Goal: Check status: Check status

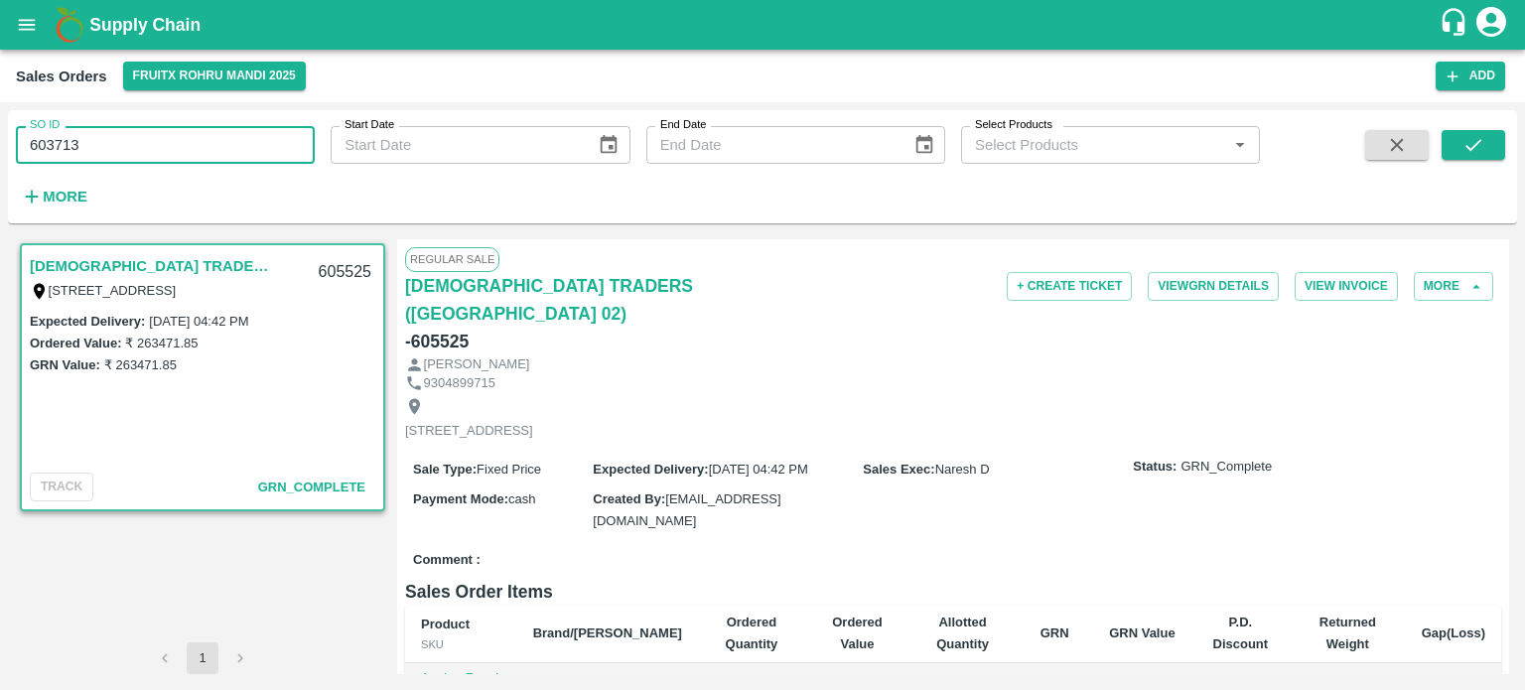
click at [282, 148] on input "603713" at bounding box center [165, 145] width 299 height 38
type input "603713"
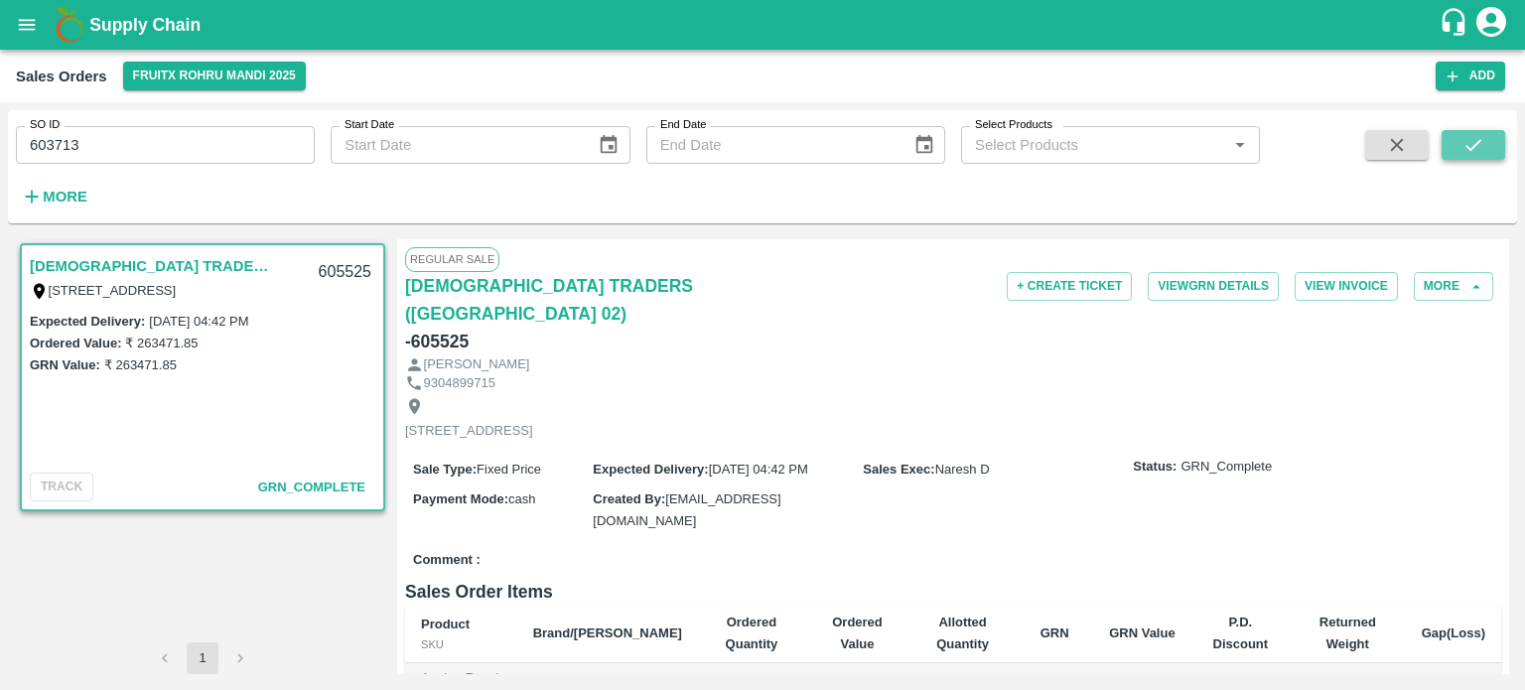
click at [1465, 141] on icon "submit" at bounding box center [1473, 145] width 22 height 22
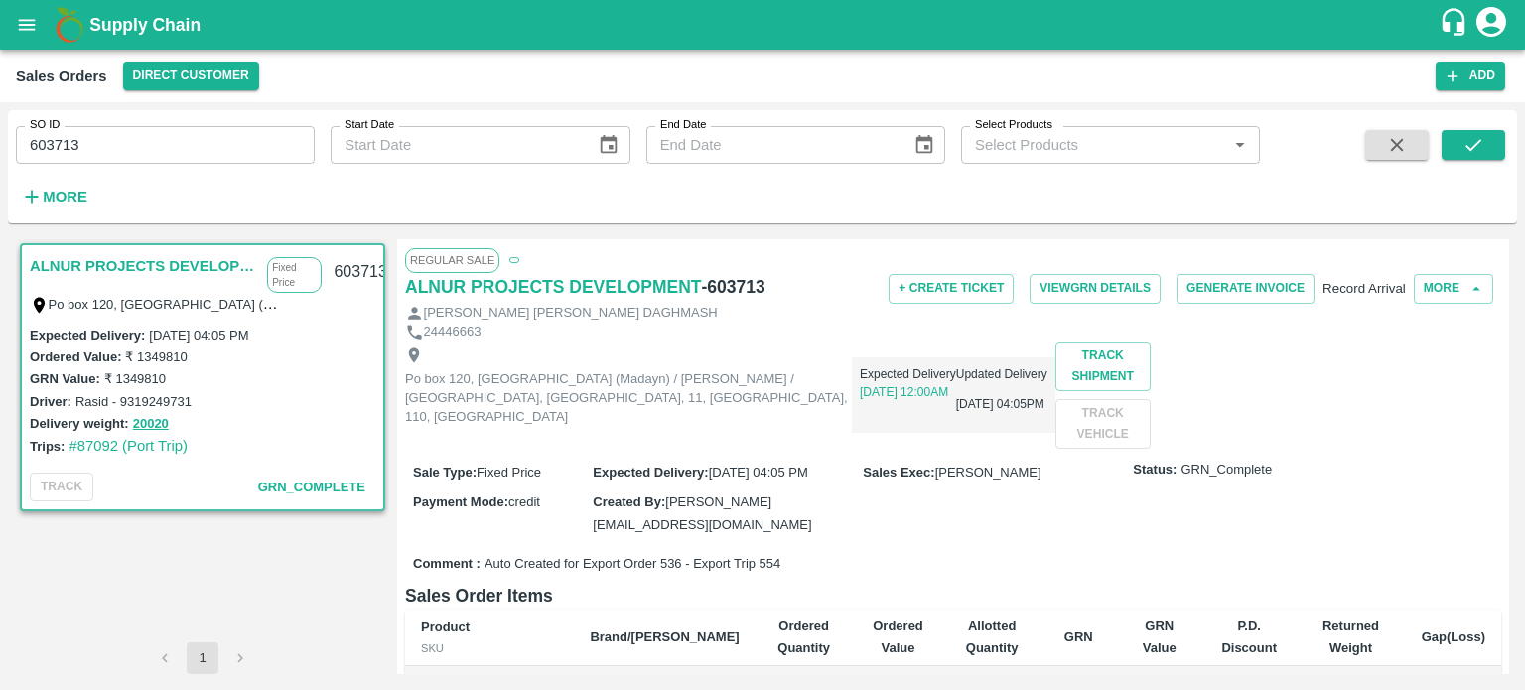
scroll to position [99, 0]
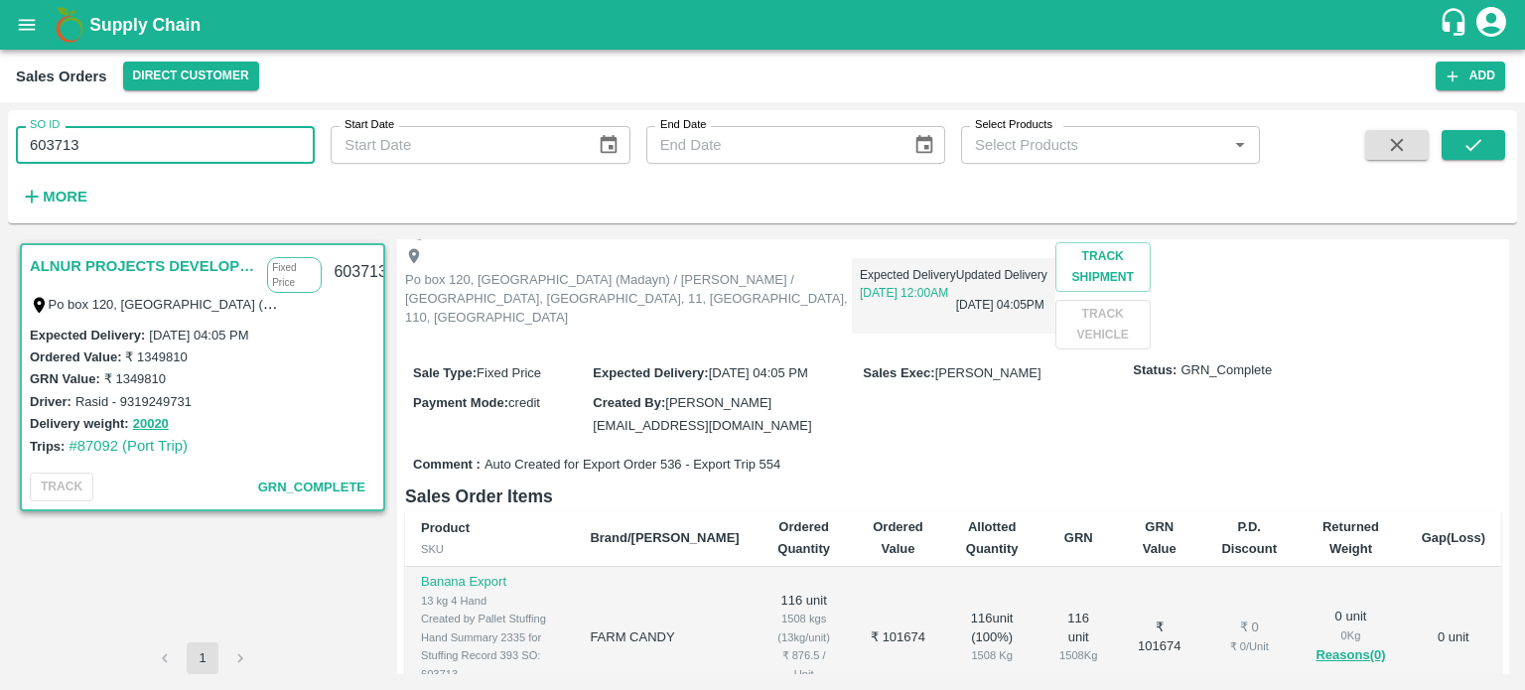
drag, startPoint x: 48, startPoint y: 140, endPoint x: 416, endPoint y: 190, distance: 371.6
click at [416, 190] on div "SO ID 603713 SO ID Start Date Start Date End Date End Date Select Products Sele…" at bounding box center [630, 161] width 1260 height 103
type input "604094"
drag, startPoint x: 172, startPoint y: 156, endPoint x: 30, endPoint y: 135, distance: 143.5
click at [30, 135] on input "604094" at bounding box center [165, 145] width 299 height 38
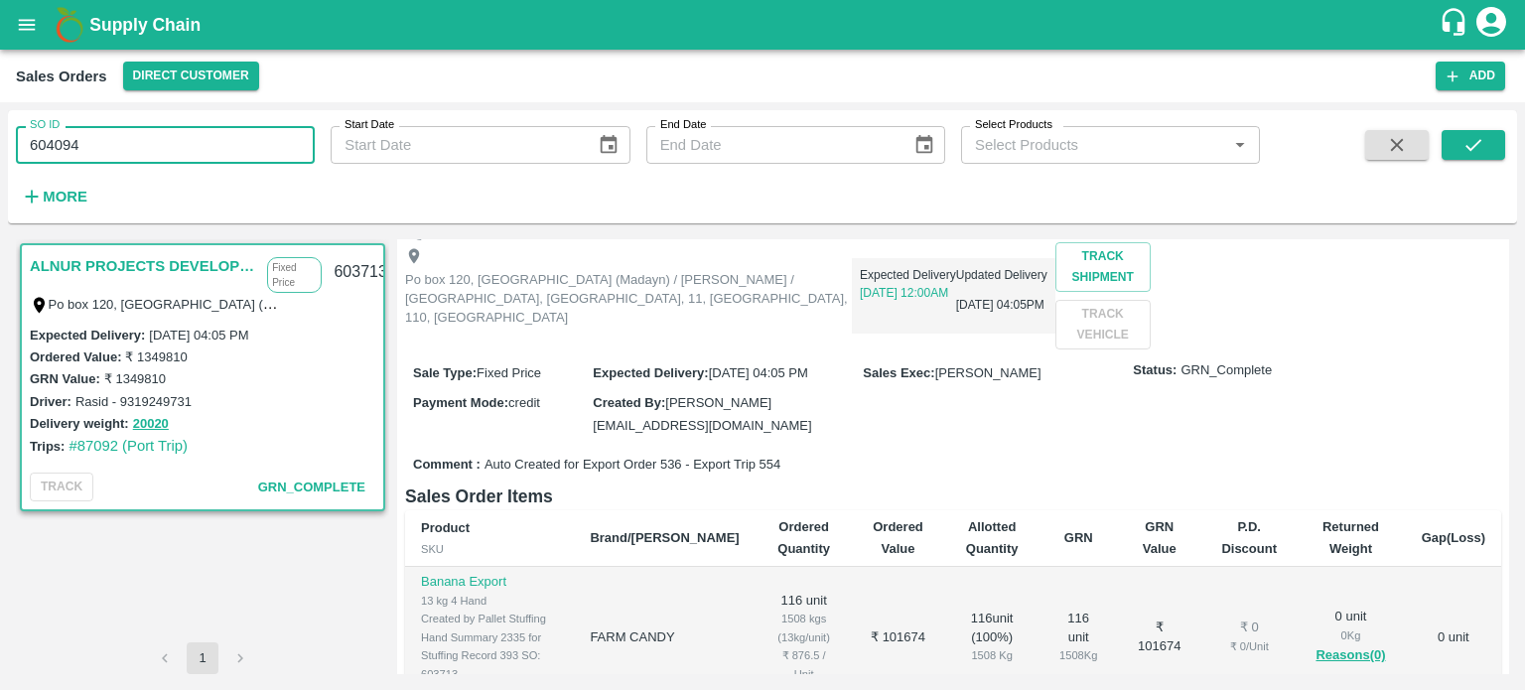
click at [136, 152] on input "604094" at bounding box center [165, 145] width 299 height 38
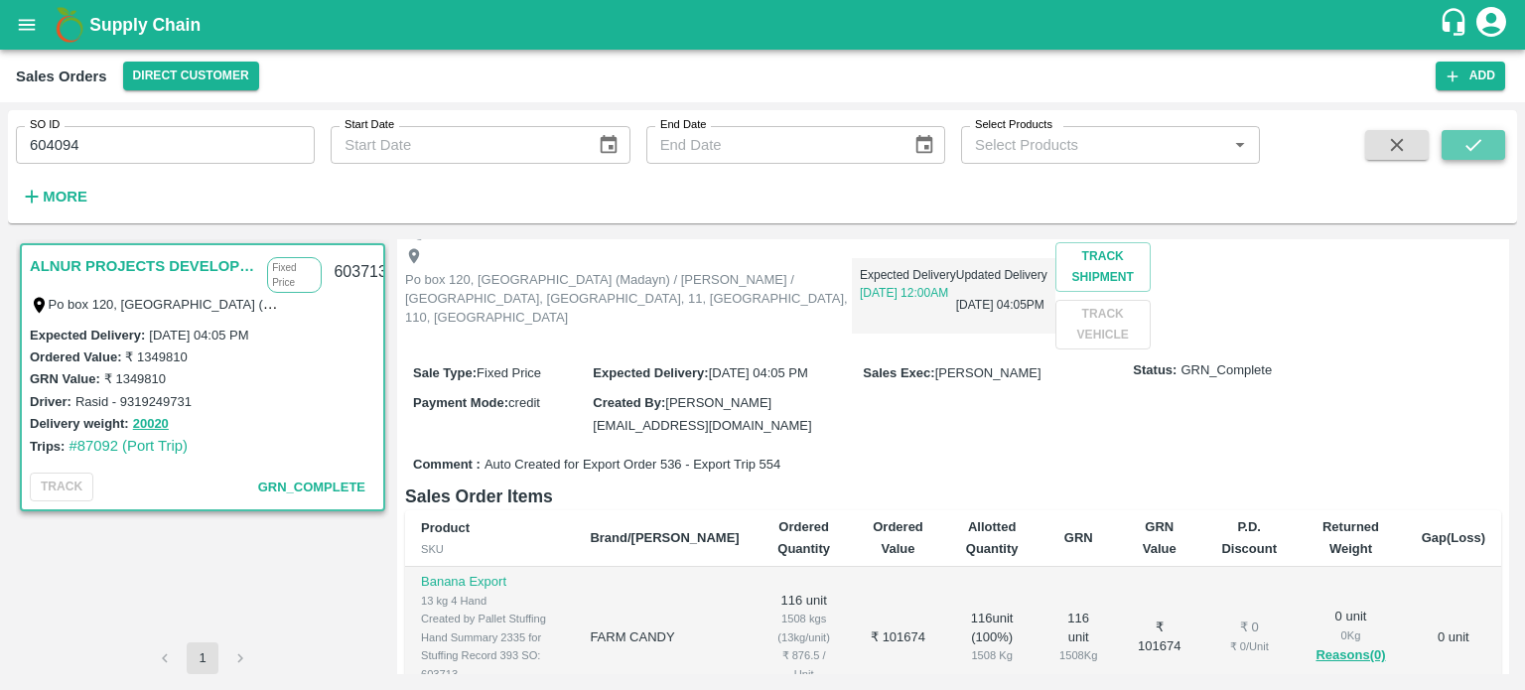
click at [1495, 146] on button "submit" at bounding box center [1473, 145] width 64 height 30
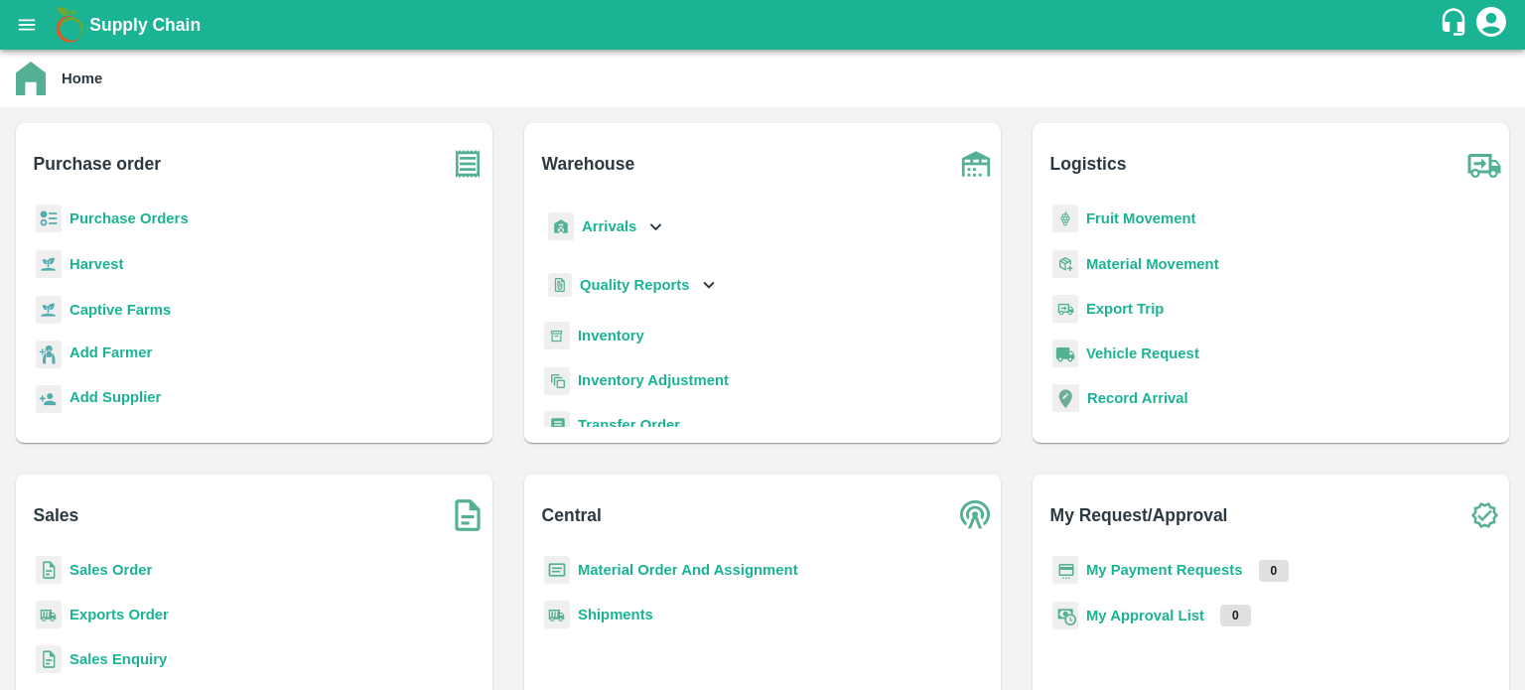
drag, startPoint x: 119, startPoint y: 616, endPoint x: 133, endPoint y: 579, distance: 40.2
click at [119, 616] on b "Exports Order" at bounding box center [118, 614] width 99 height 16
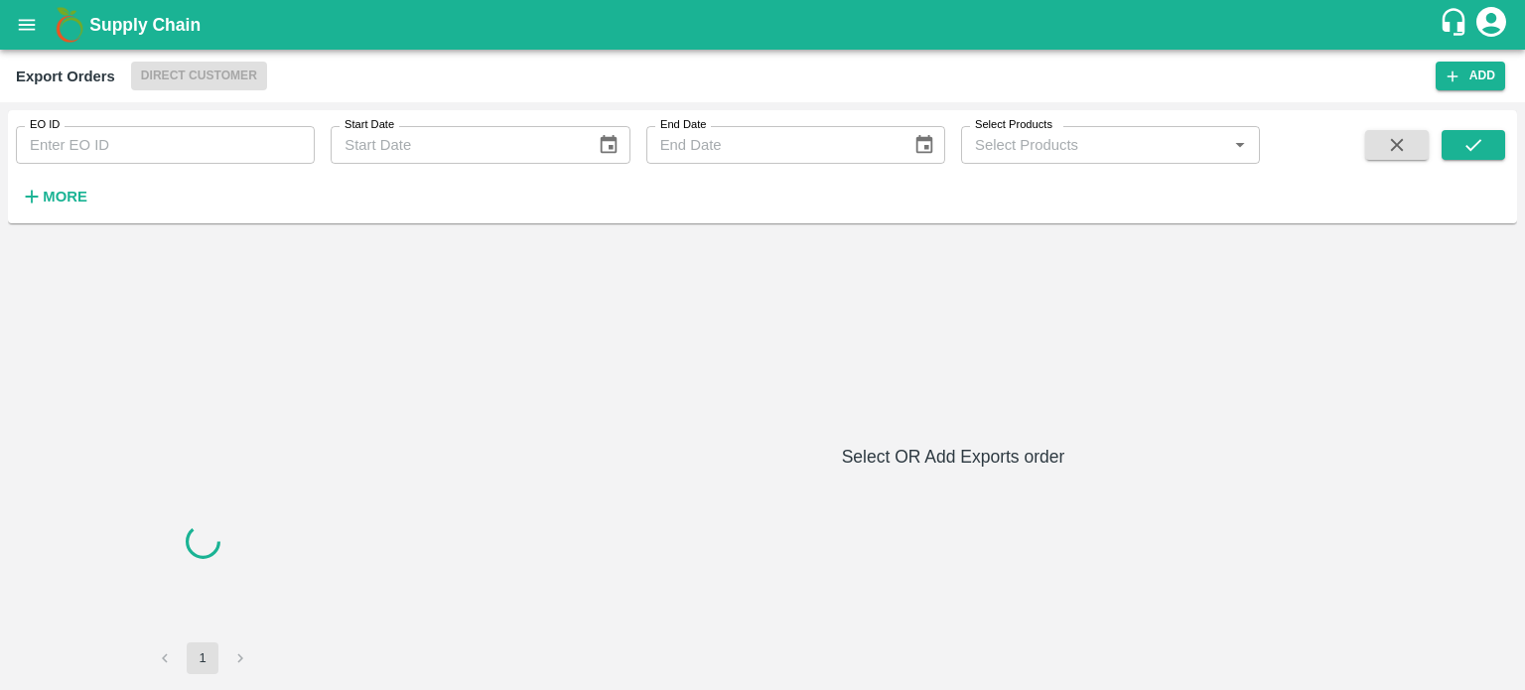
click at [242, 145] on input "EO ID" at bounding box center [165, 145] width 299 height 38
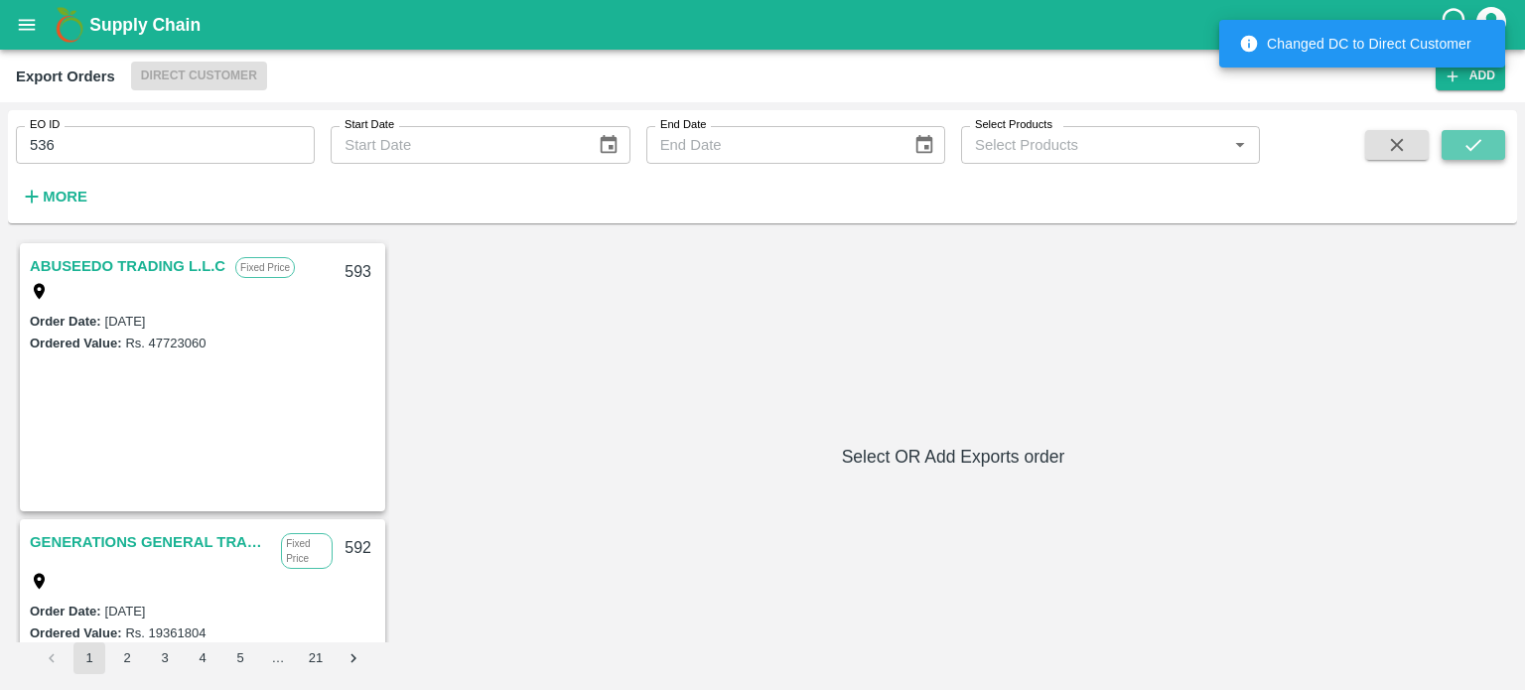
click at [1451, 148] on button "submit" at bounding box center [1473, 145] width 64 height 30
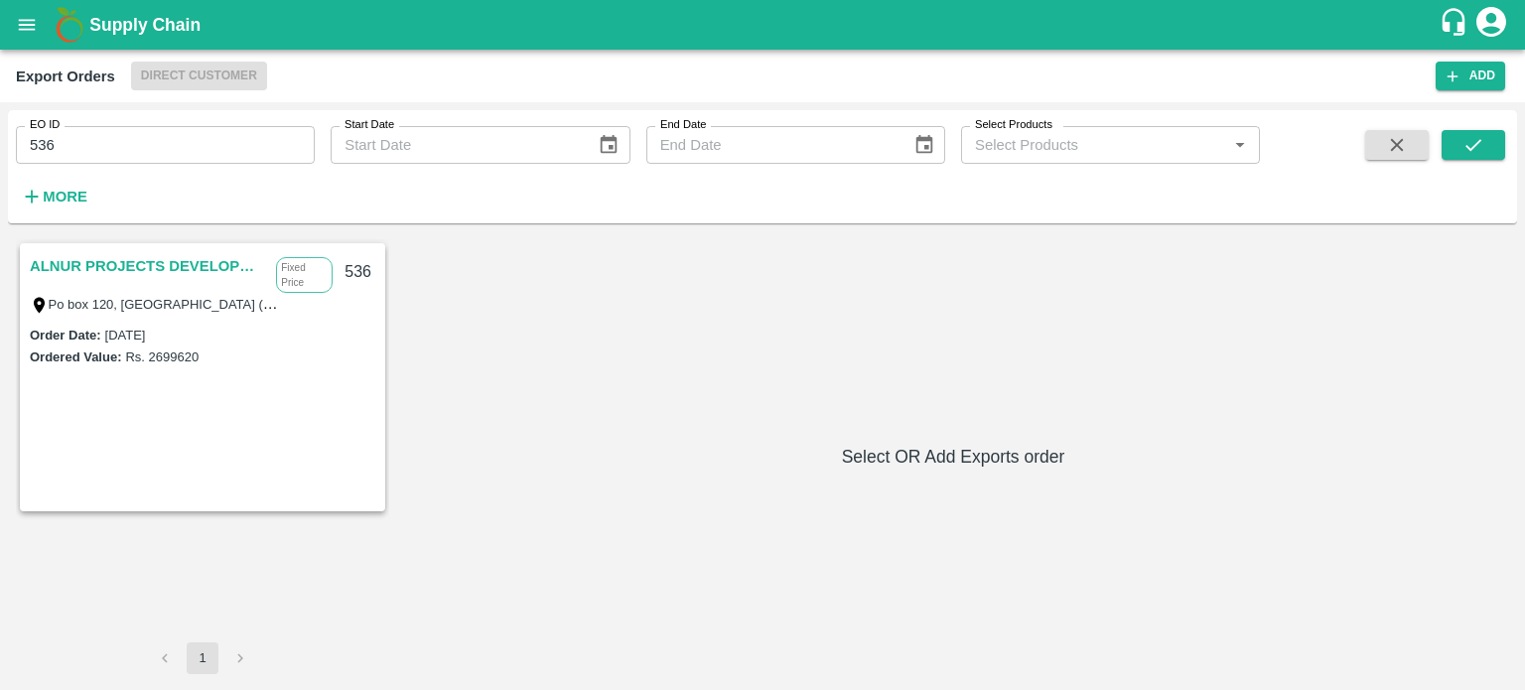
click at [147, 261] on link "ALNUR PROJECTS DEVELOPMENT" at bounding box center [148, 266] width 236 height 26
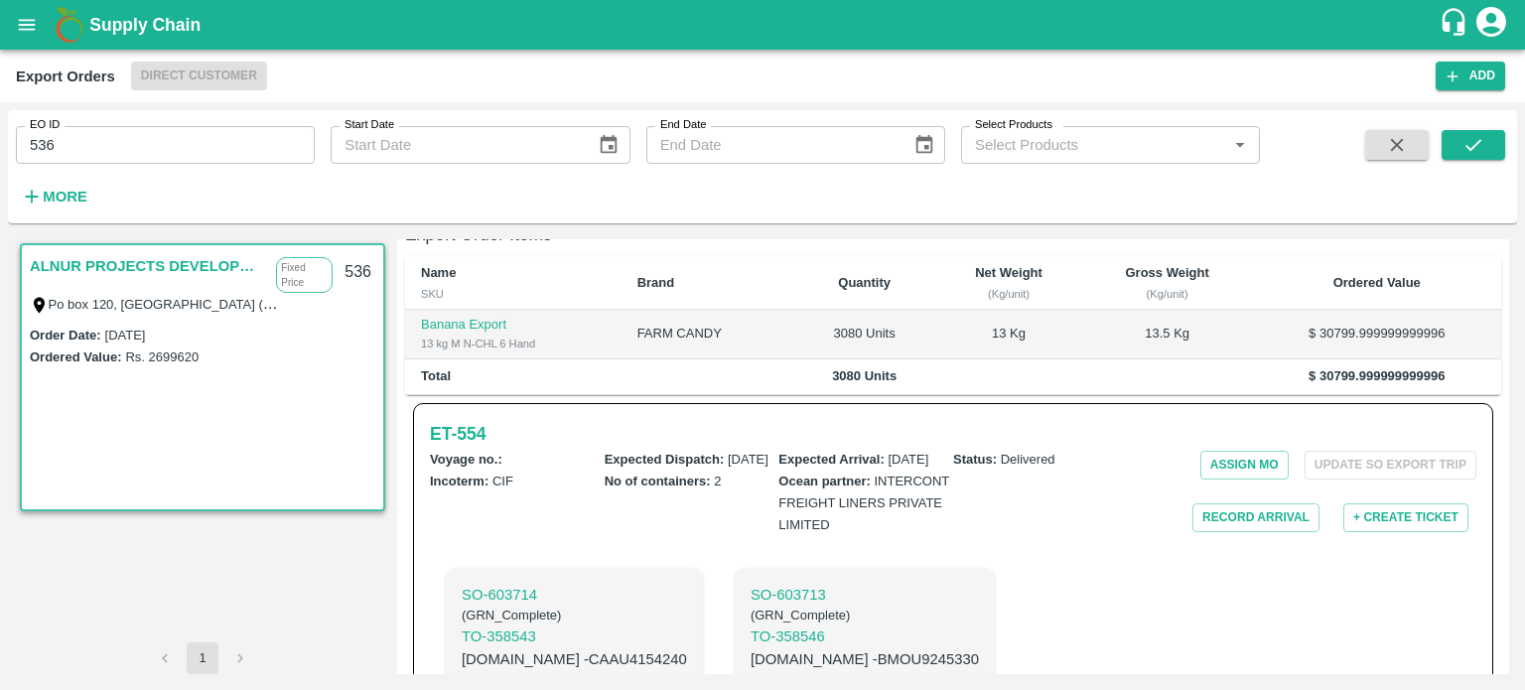
scroll to position [486, 0]
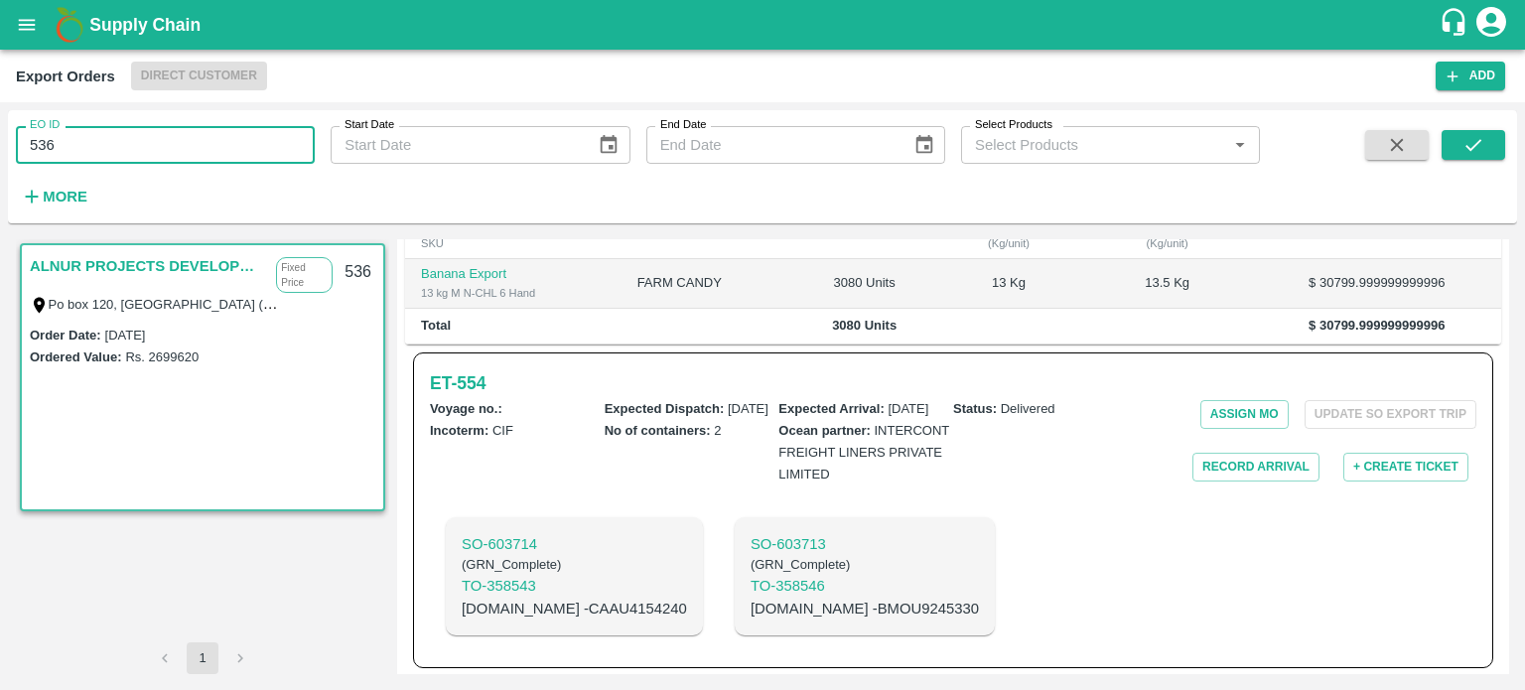
drag, startPoint x: 111, startPoint y: 135, endPoint x: 0, endPoint y: 136, distance: 111.2
click at [0, 136] on div "EO ID 536 EO ID Start Date Start Date End Date End Date Select Products Select …" at bounding box center [762, 396] width 1525 height 588
type input "543"
click at [1460, 150] on button "submit" at bounding box center [1473, 145] width 64 height 30
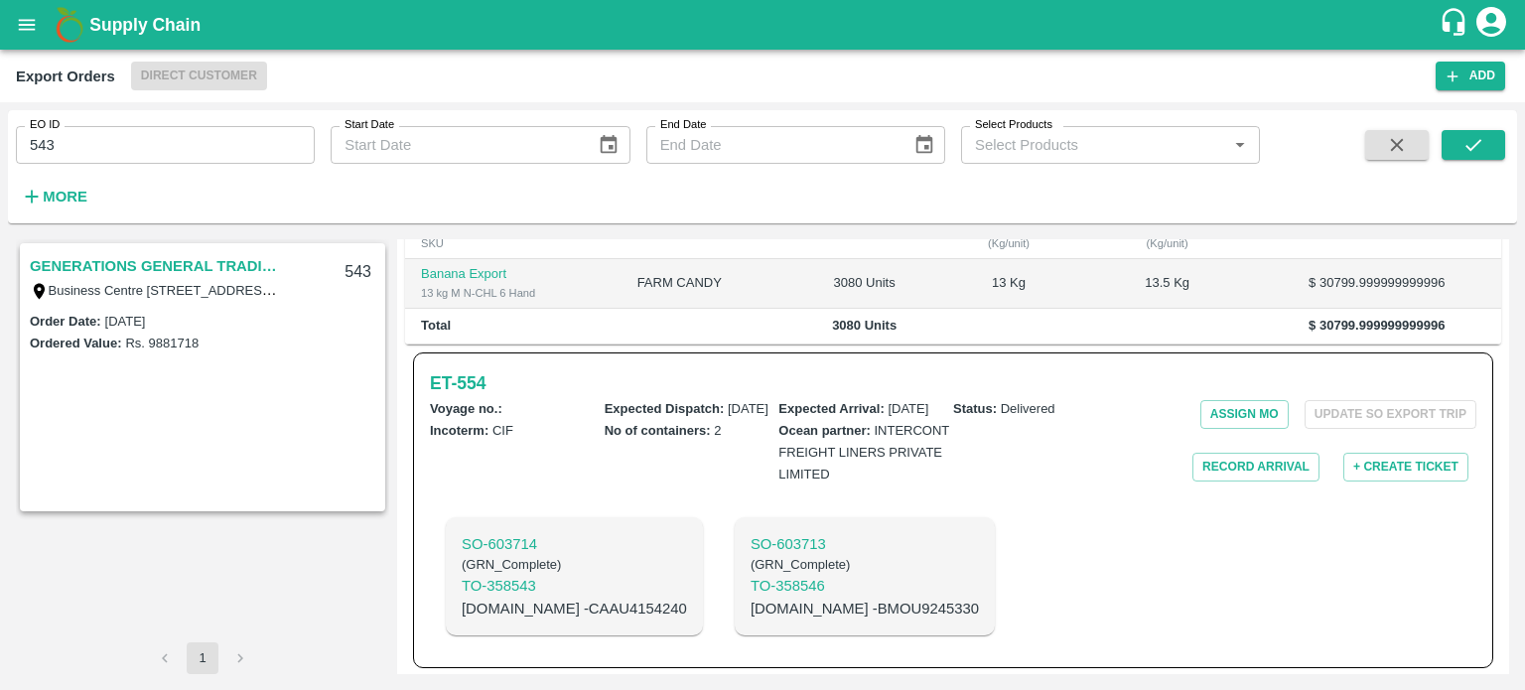
click at [233, 261] on link "GENERATIONS GENERAL TRADING LLC" at bounding box center [154, 266] width 248 height 26
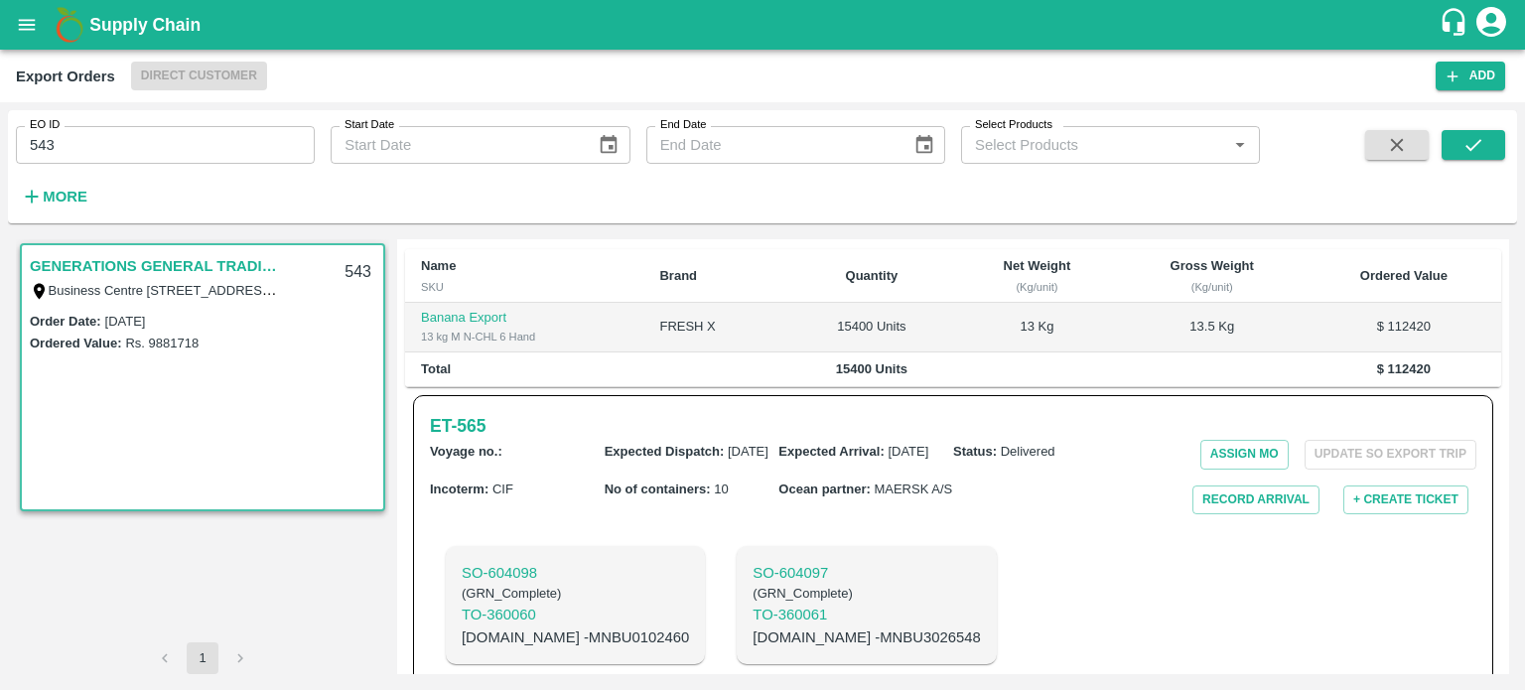
scroll to position [392, 0]
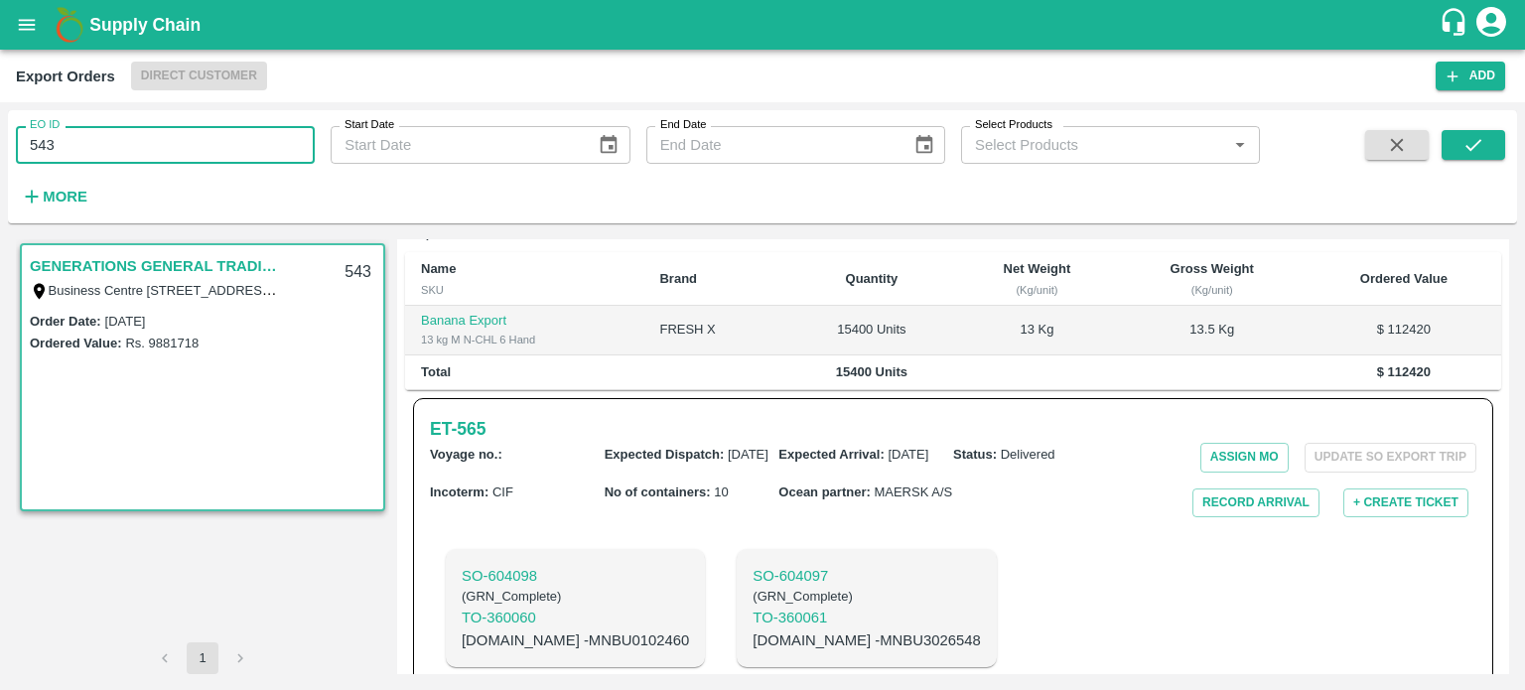
drag, startPoint x: 50, startPoint y: 142, endPoint x: 275, endPoint y: 162, distance: 226.2
click at [275, 162] on input "543" at bounding box center [165, 145] width 299 height 38
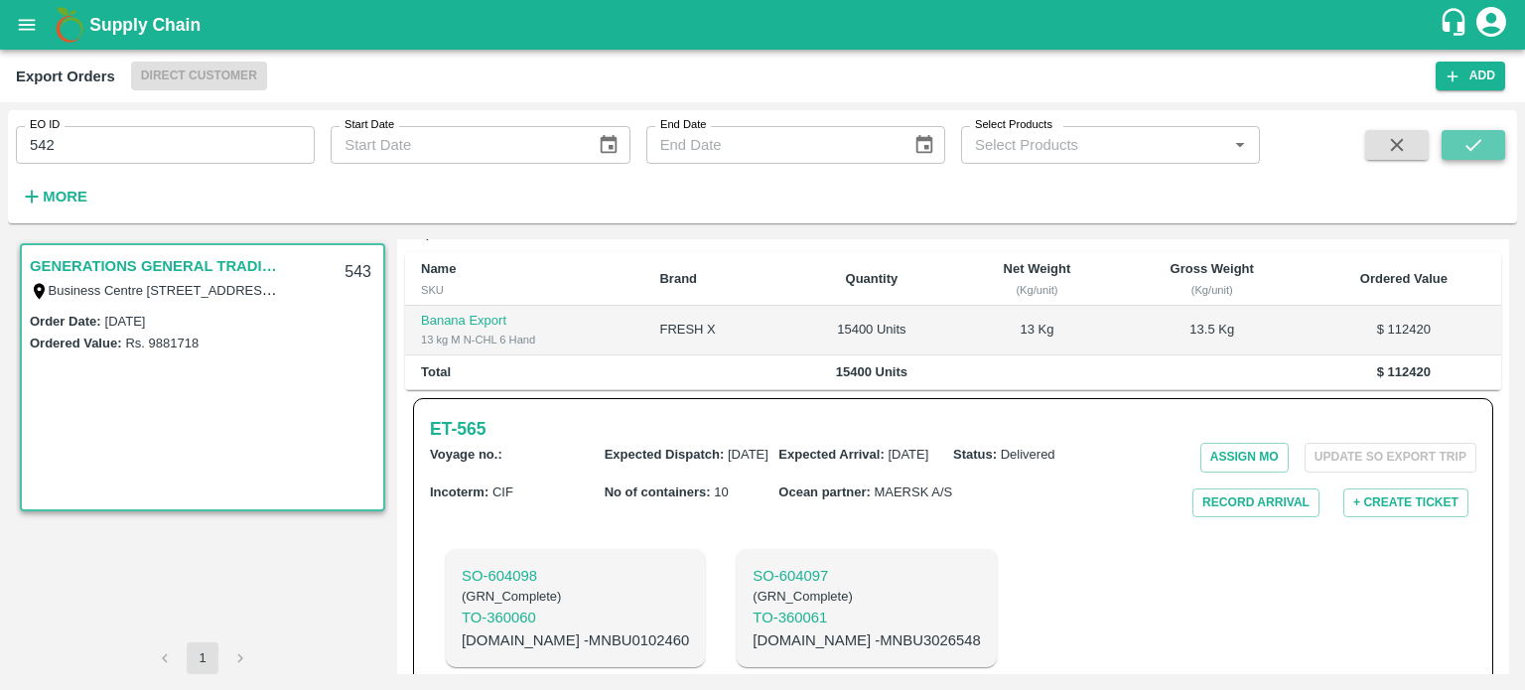
click at [1491, 133] on button "submit" at bounding box center [1473, 145] width 64 height 30
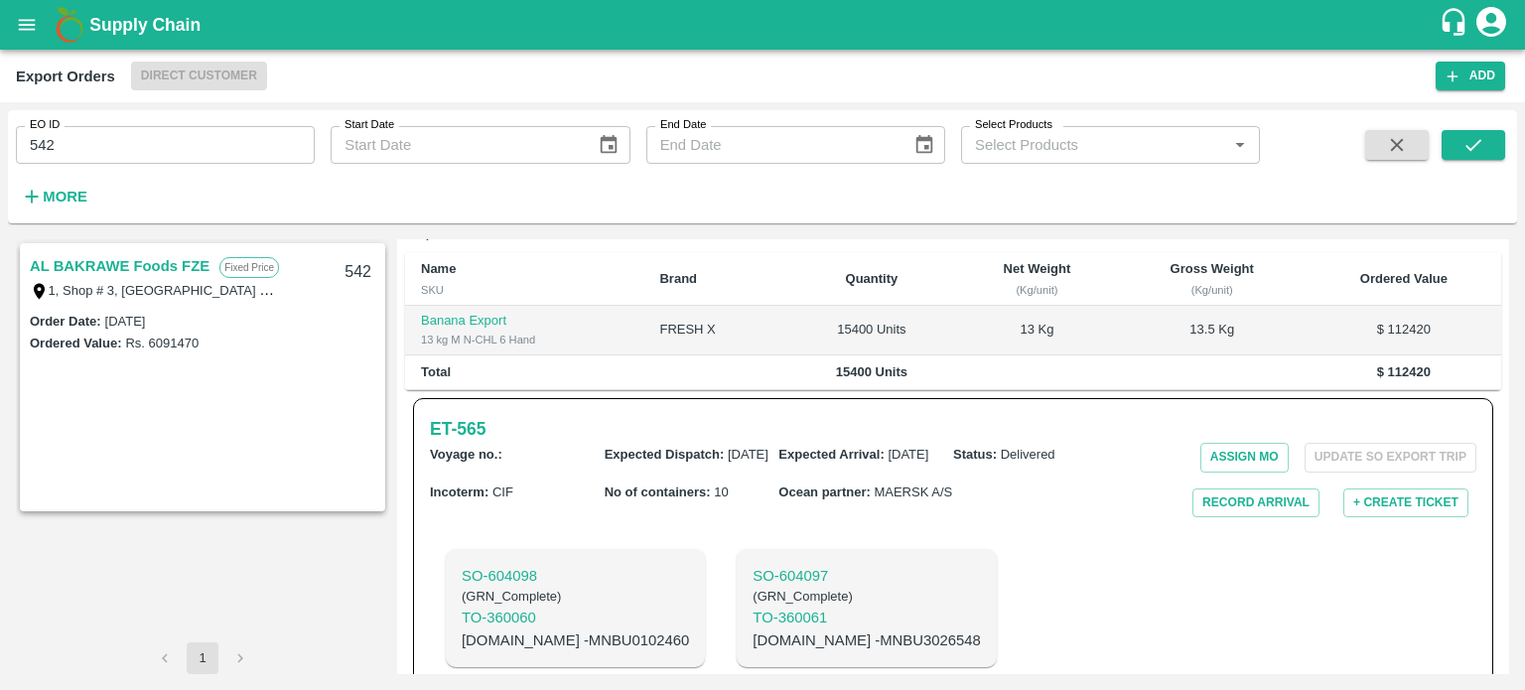
click at [143, 256] on link "AL BAKRAWE Foods FZE" at bounding box center [120, 266] width 180 height 26
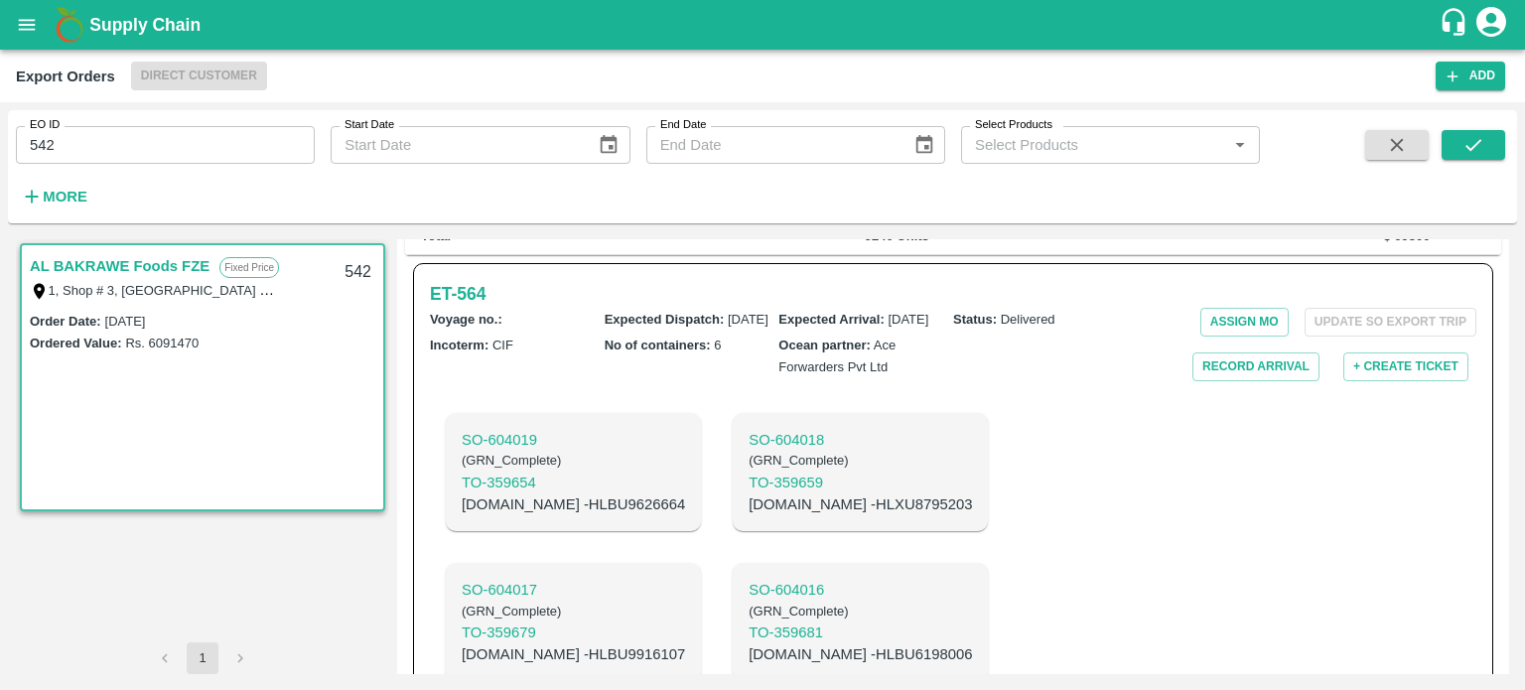
scroll to position [596, 0]
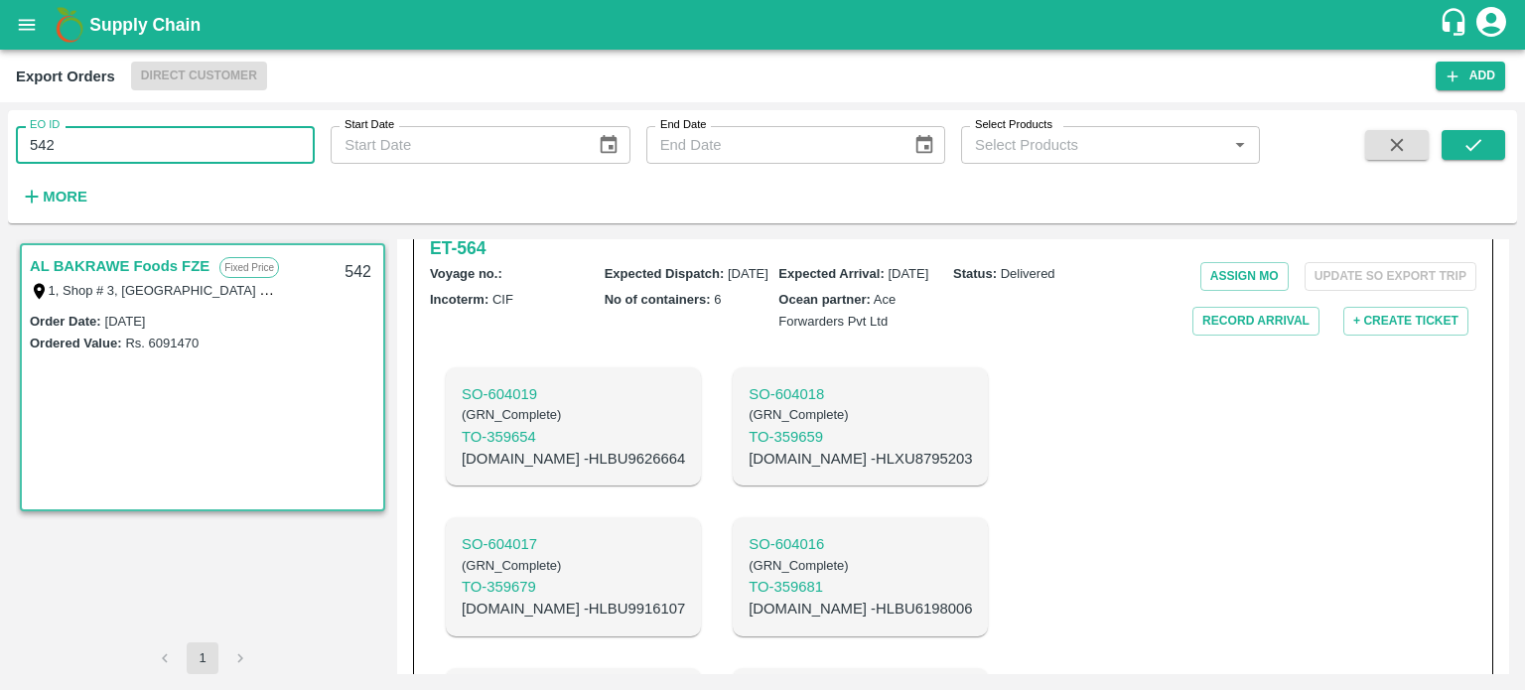
drag, startPoint x: 41, startPoint y: 140, endPoint x: 121, endPoint y: 134, distance: 80.6
click at [120, 134] on input "542" at bounding box center [165, 145] width 299 height 38
click at [1461, 136] on button "submit" at bounding box center [1473, 145] width 64 height 30
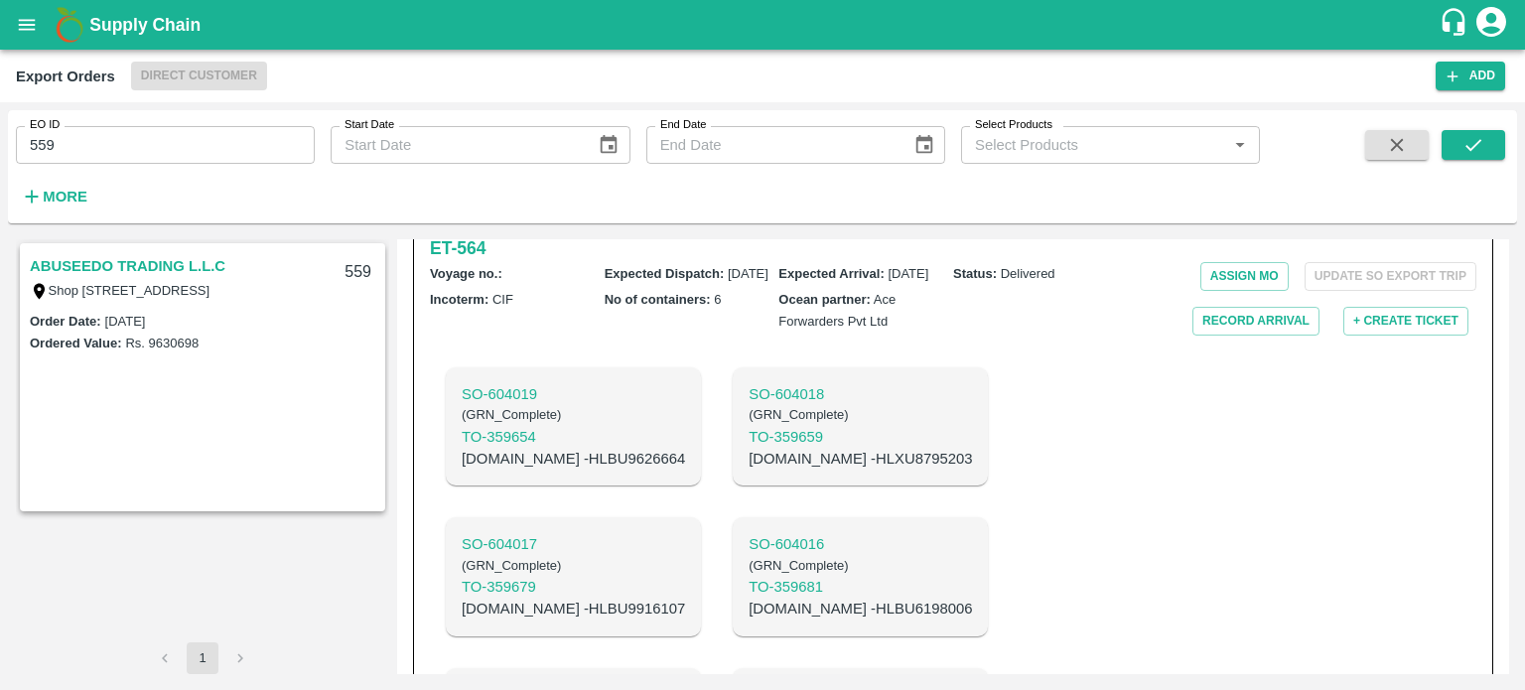
click at [163, 263] on link "ABUSEEDO TRADING L.L.C" at bounding box center [128, 266] width 196 height 26
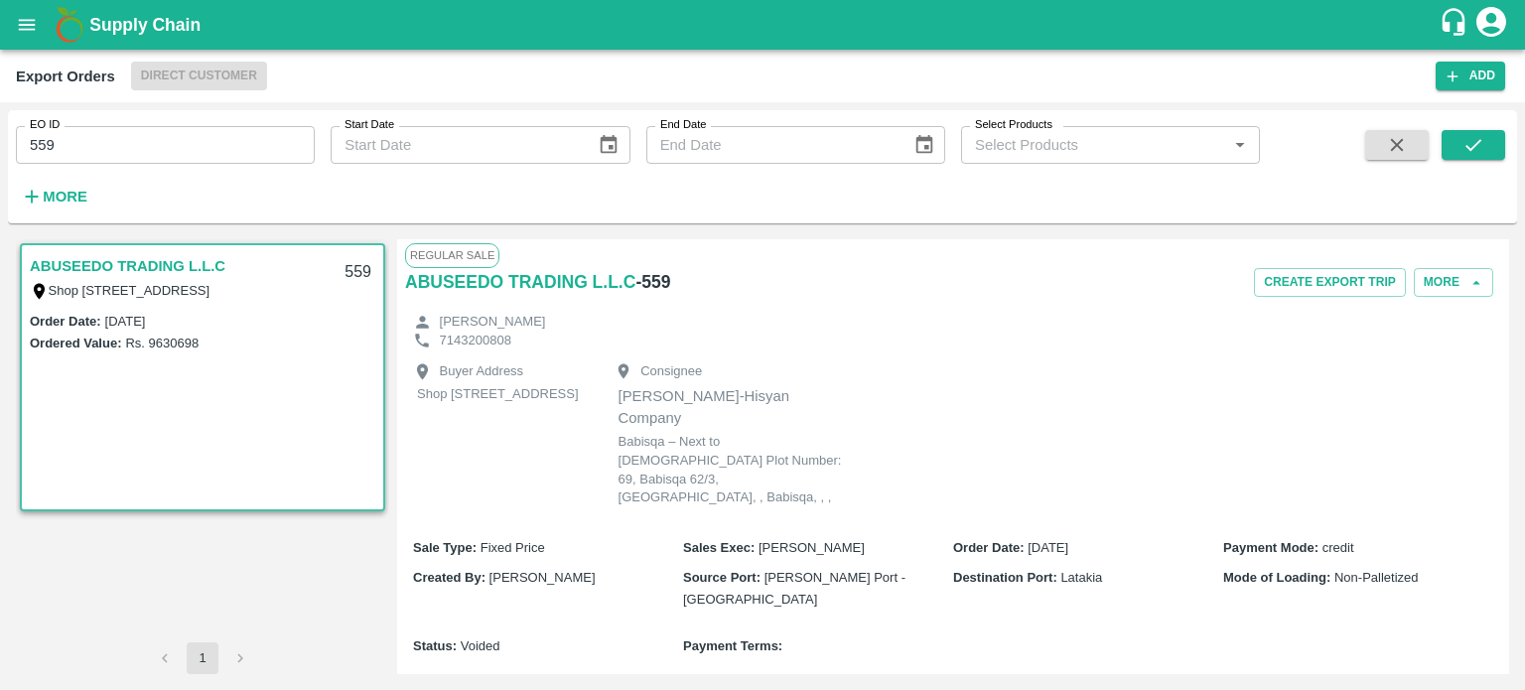
scroll to position [311, 0]
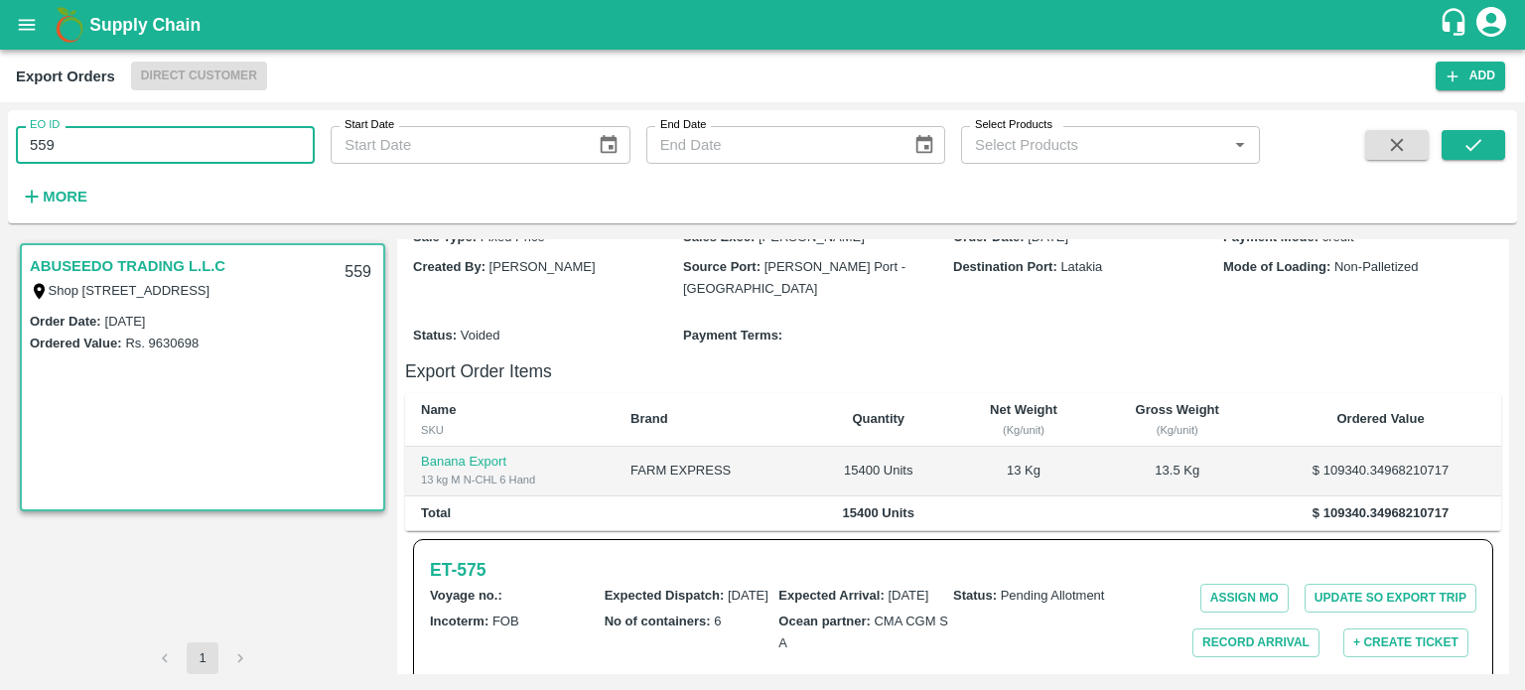
drag, startPoint x: 38, startPoint y: 138, endPoint x: 137, endPoint y: 130, distance: 99.6
click at [133, 135] on input "559" at bounding box center [165, 145] width 299 height 38
type input "567"
click at [1473, 154] on icon "submit" at bounding box center [1473, 145] width 22 height 22
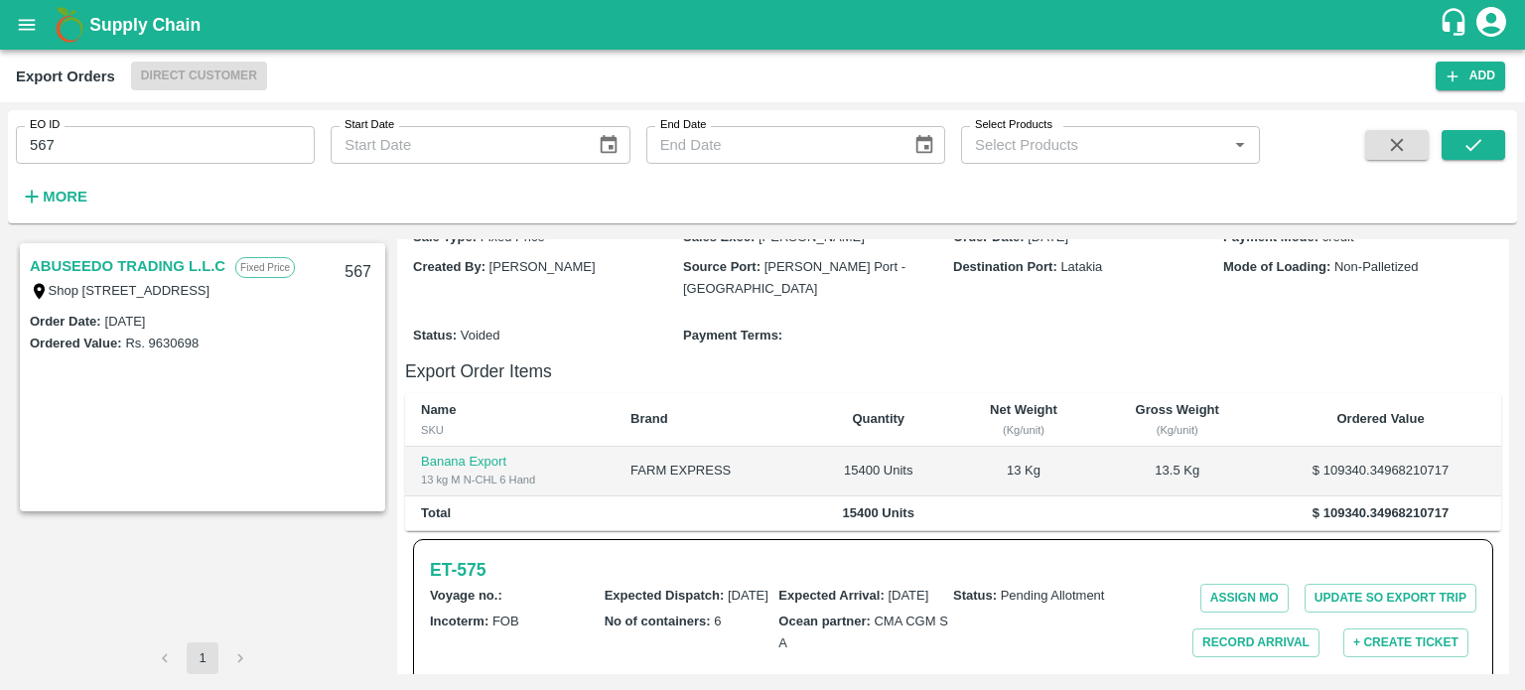
click at [157, 261] on link "ABUSEEDO TRADING L.L.C" at bounding box center [128, 266] width 196 height 26
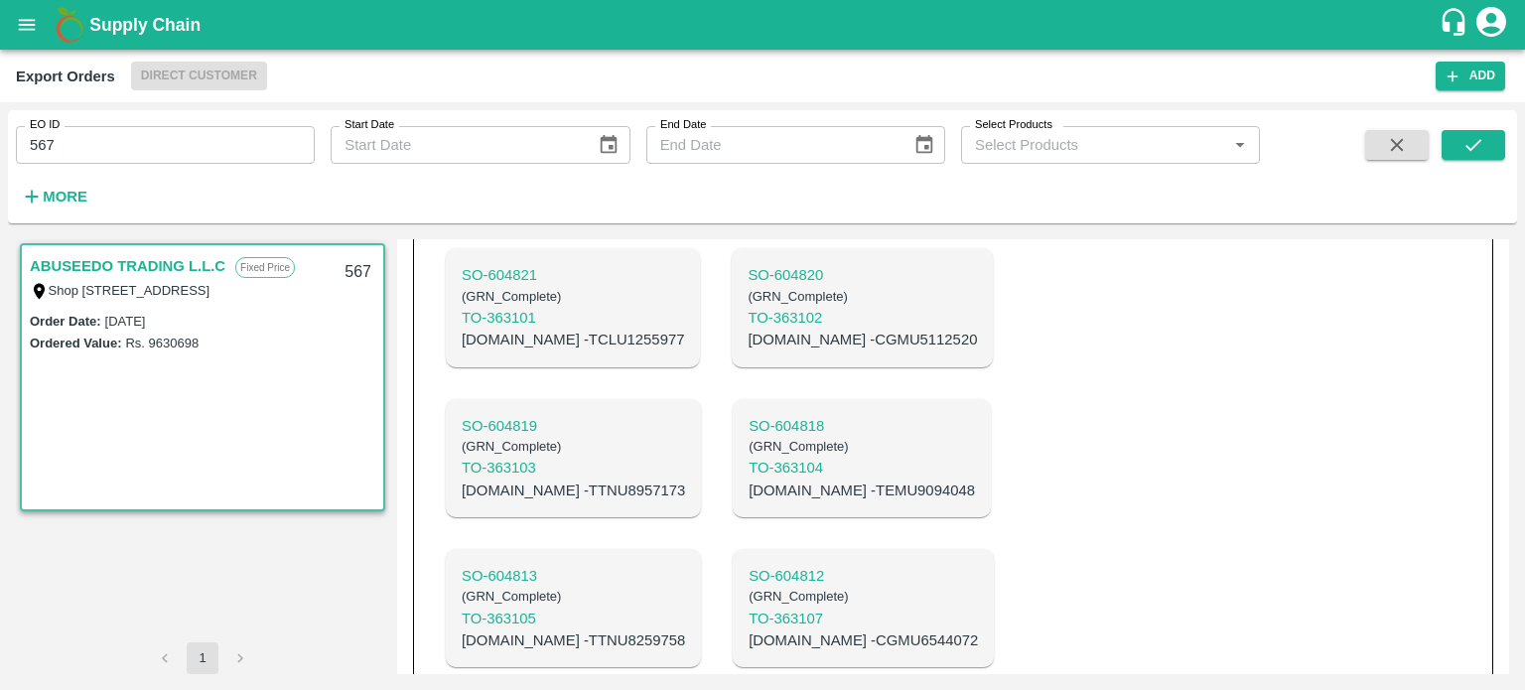
scroll to position [911, 0]
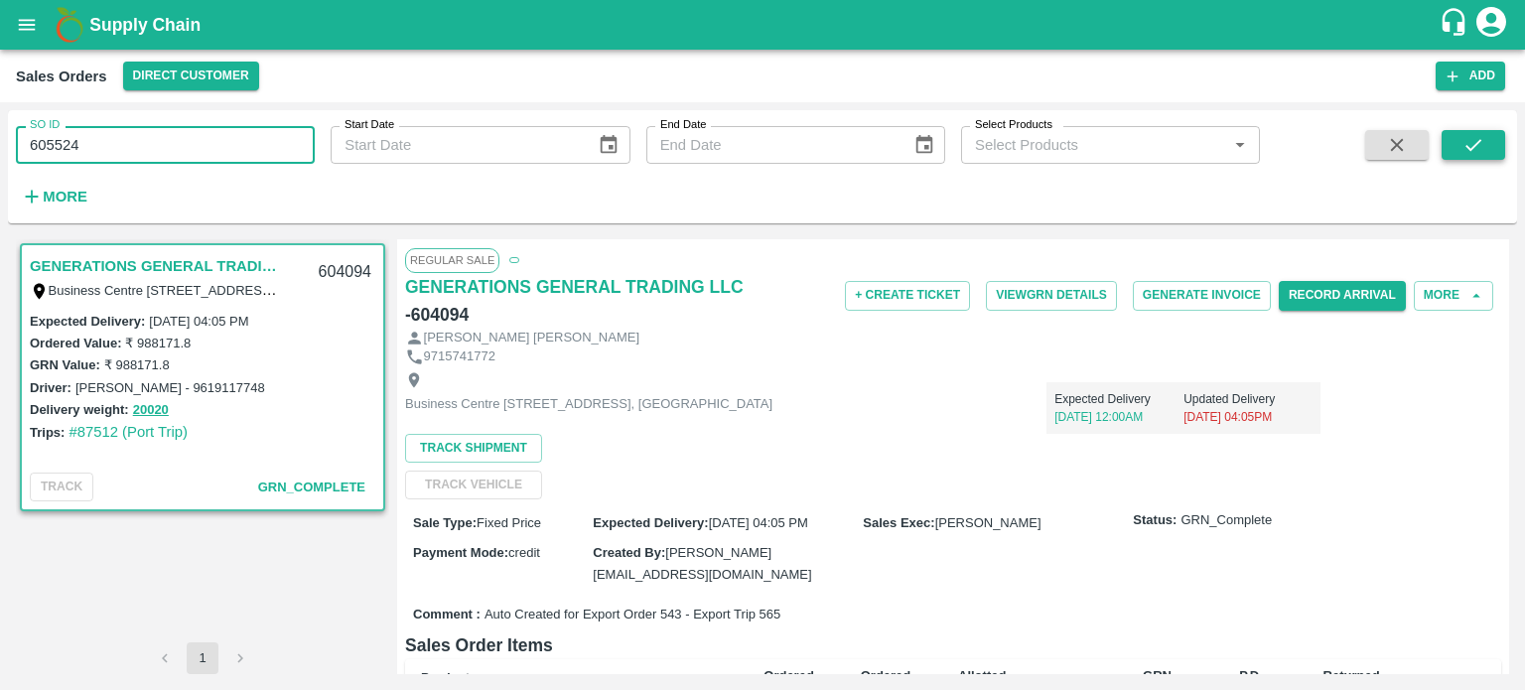
type input "605524"
click at [1475, 148] on icon "submit" at bounding box center [1473, 145] width 22 height 22
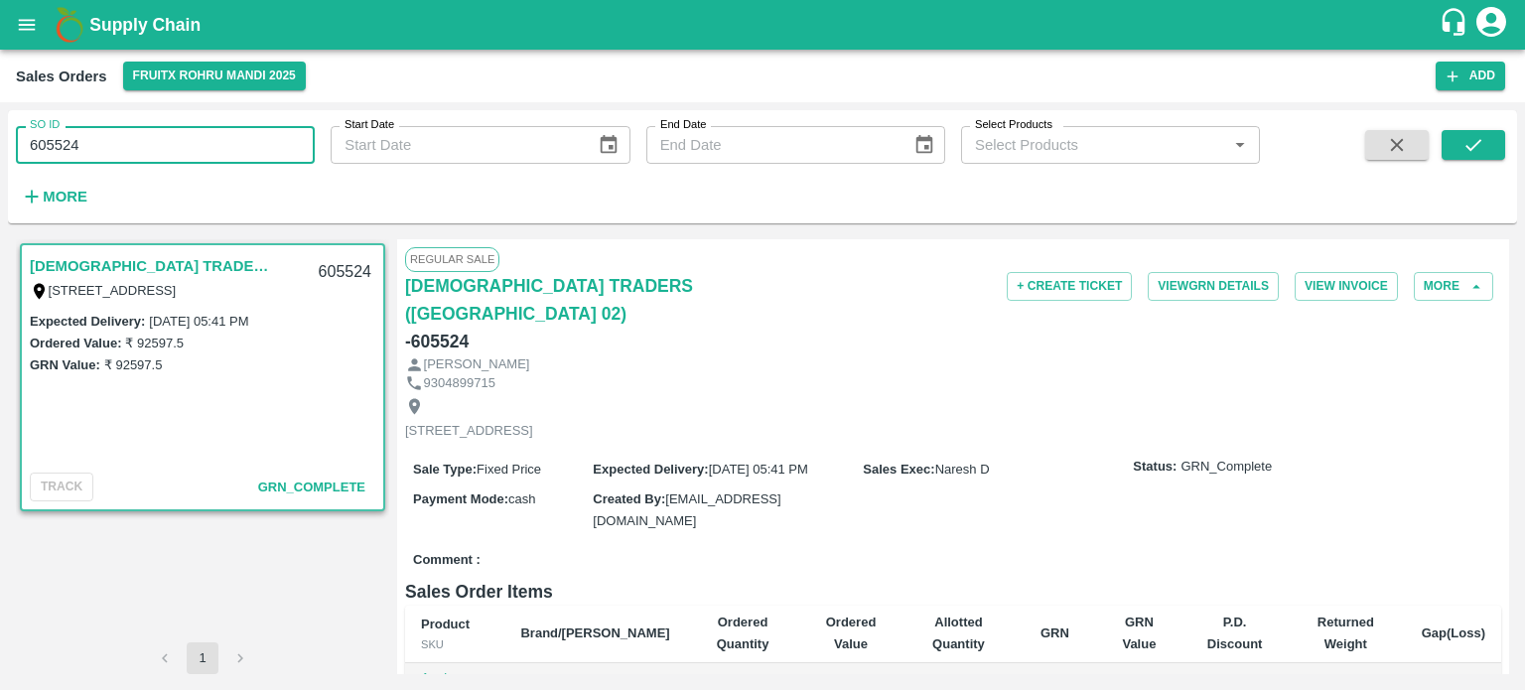
click at [52, 123] on label "SO ID" at bounding box center [45, 125] width 30 height 16
click at [52, 126] on input "605524" at bounding box center [165, 145] width 299 height 38
click at [45, 146] on input "605524" at bounding box center [165, 145] width 299 height 38
drag, startPoint x: 47, startPoint y: 146, endPoint x: 202, endPoint y: 147, distance: 155.8
click at [215, 140] on input "605524" at bounding box center [165, 145] width 299 height 38
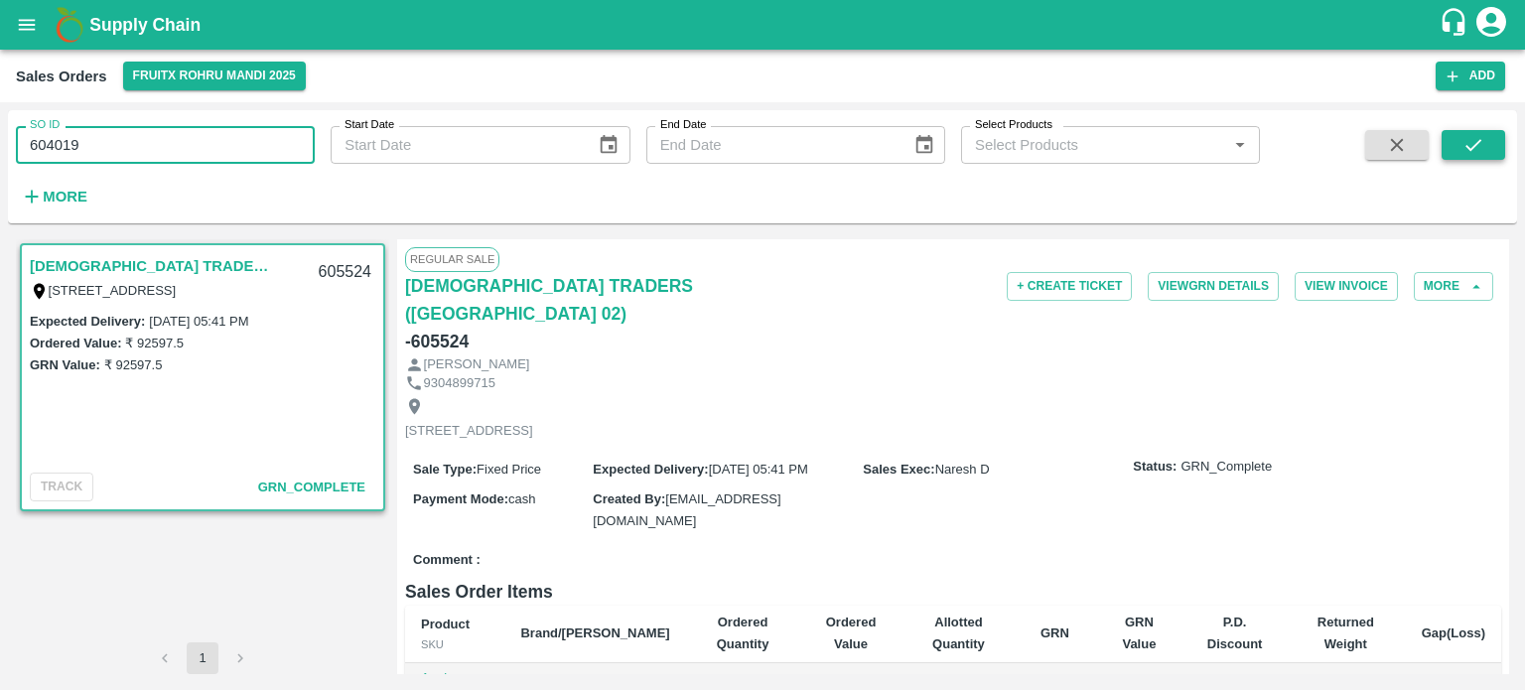
click at [1457, 151] on button "submit" at bounding box center [1473, 145] width 64 height 30
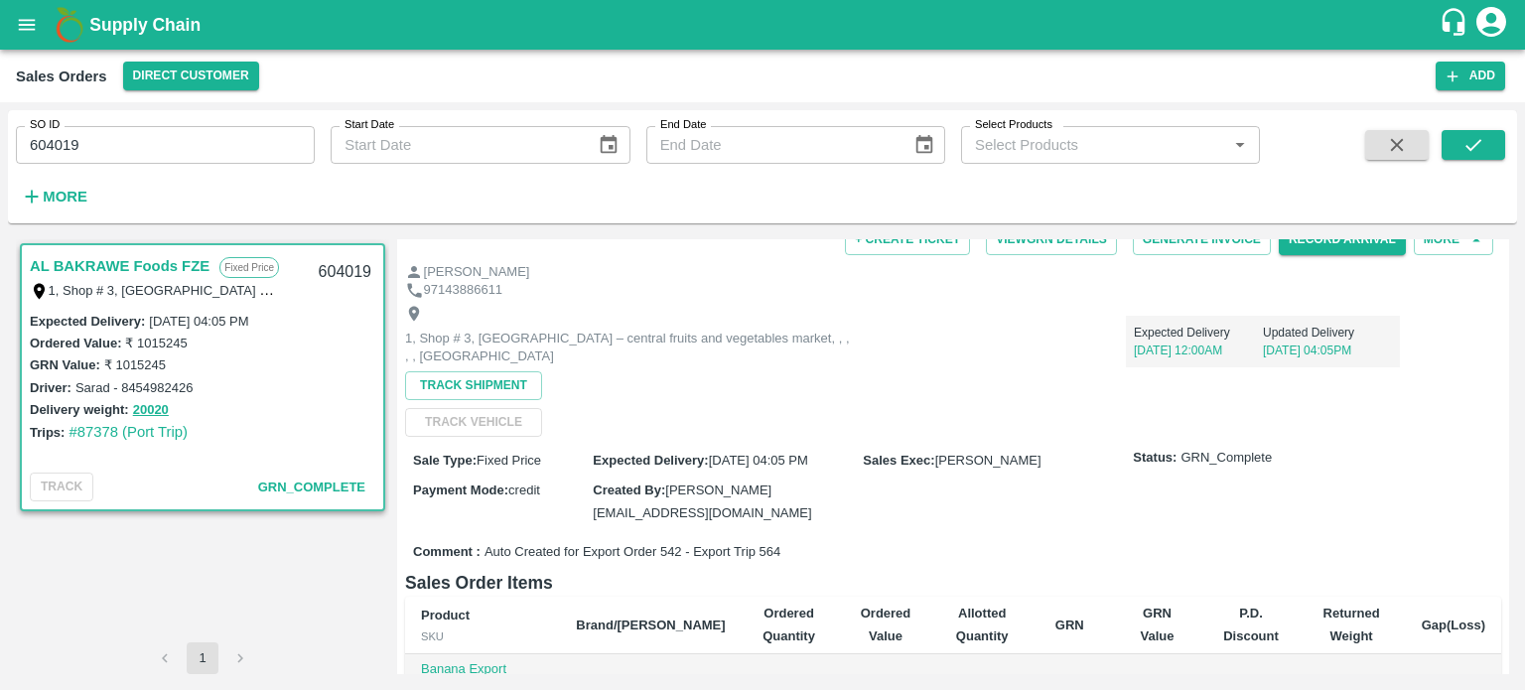
scroll to position [199, 0]
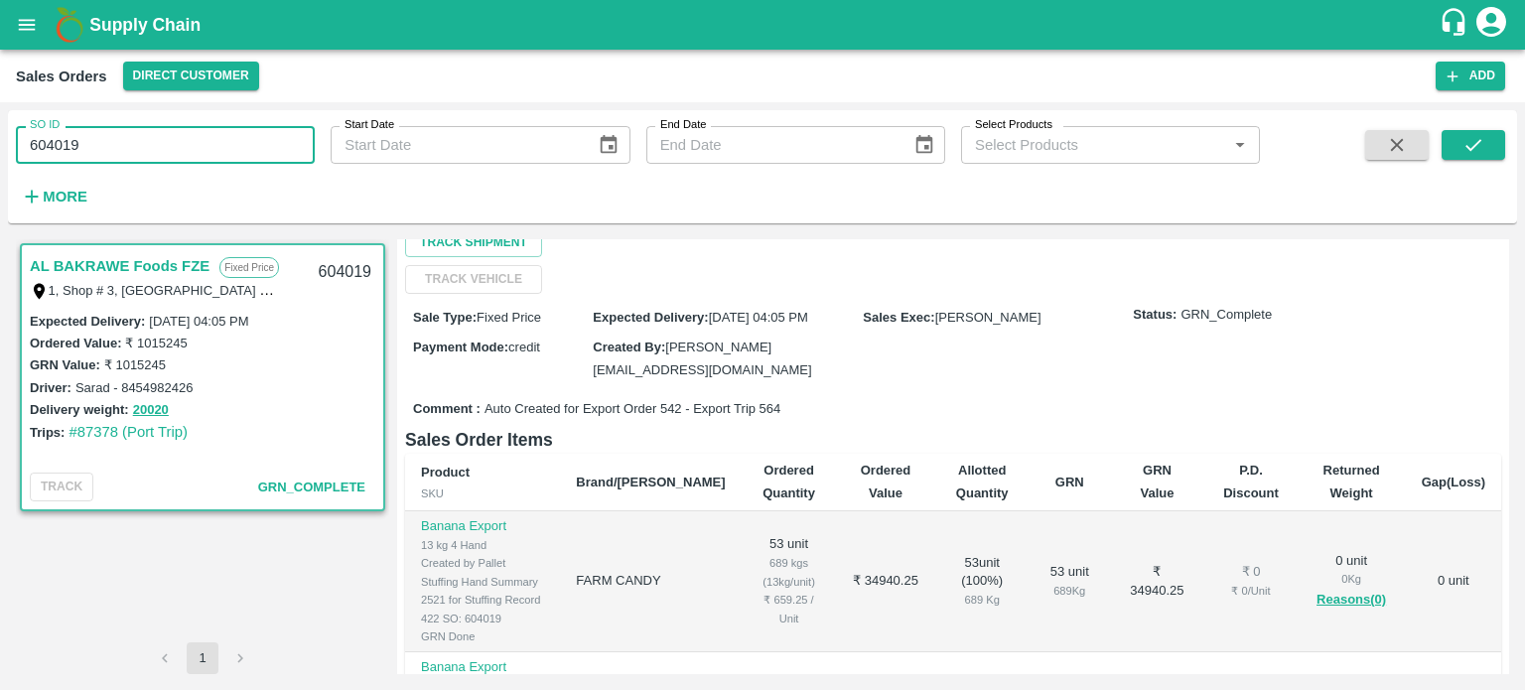
click at [283, 168] on div "SO ID 604019 SO ID Start Date Start Date End Date End Date Select Products Sele…" at bounding box center [630, 161] width 1260 height 103
drag, startPoint x: 57, startPoint y: 147, endPoint x: 298, endPoint y: 100, distance: 245.7
click at [297, 100] on main "Sales Orders Direct Customer Add SO ID 604019 SO ID Start Date Start Date End D…" at bounding box center [762, 370] width 1525 height 640
click at [1445, 150] on button "submit" at bounding box center [1473, 145] width 64 height 30
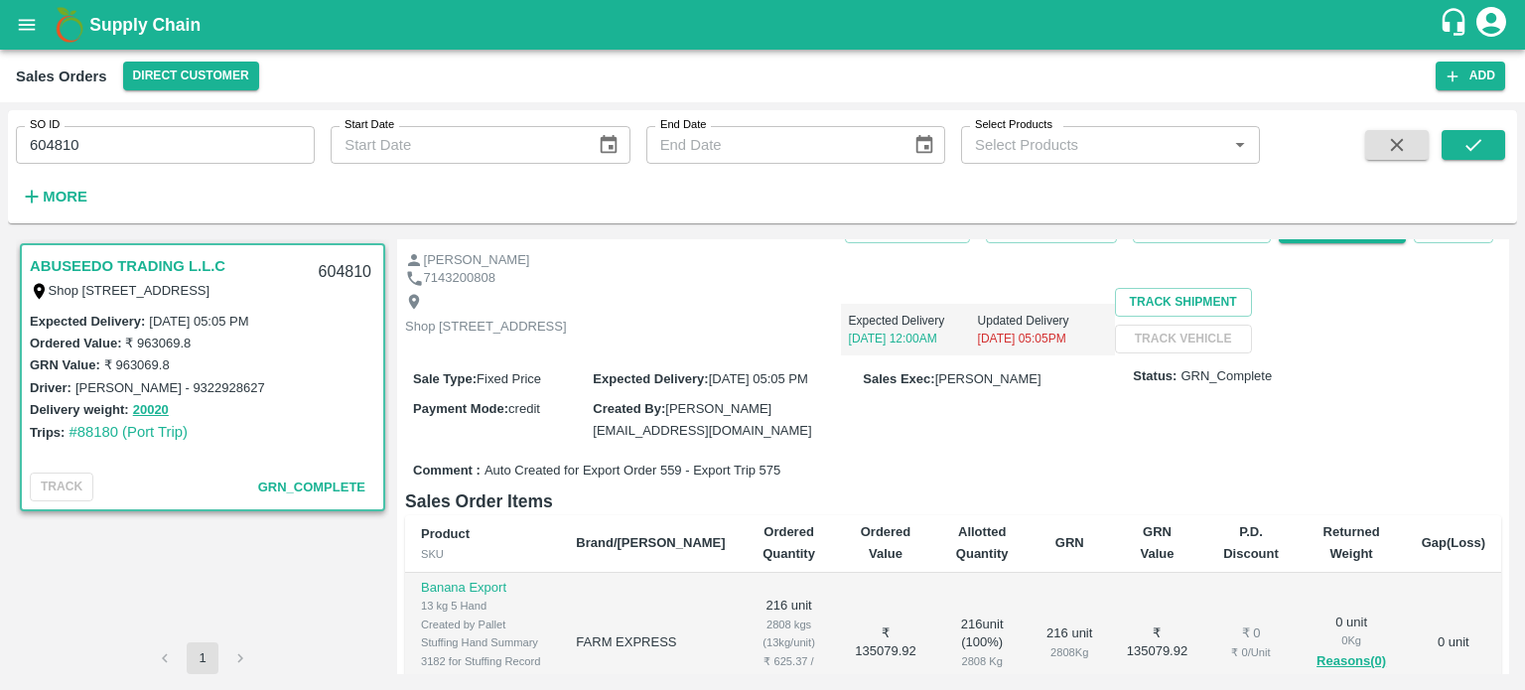
scroll to position [99, 0]
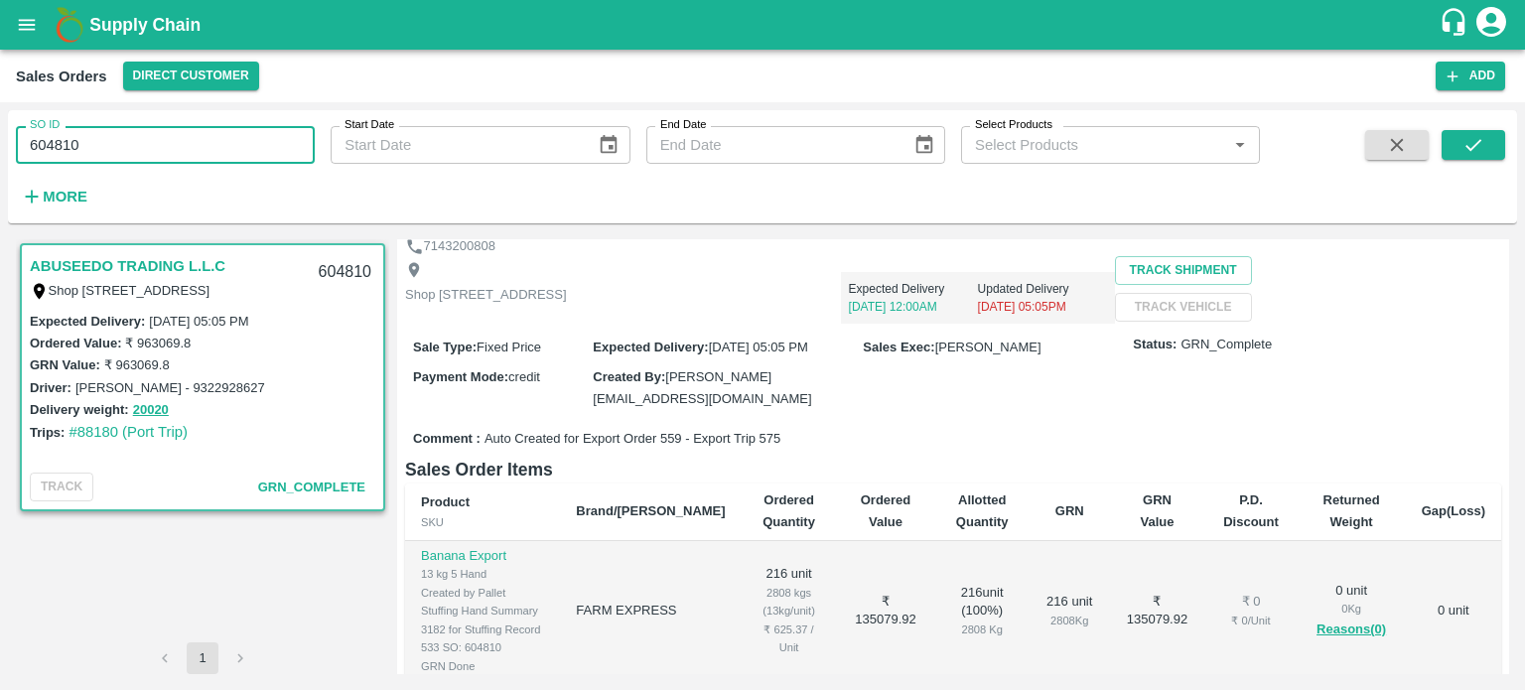
drag, startPoint x: 175, startPoint y: 125, endPoint x: 164, endPoint y: 132, distance: 12.9
click at [171, 128] on div "SO ID 604810 SO ID" at bounding box center [157, 137] width 315 height 54
drag, startPoint x: 58, startPoint y: 142, endPoint x: 135, endPoint y: 153, distance: 78.2
click at [135, 153] on input "604810" at bounding box center [165, 145] width 299 height 38
type input "604823"
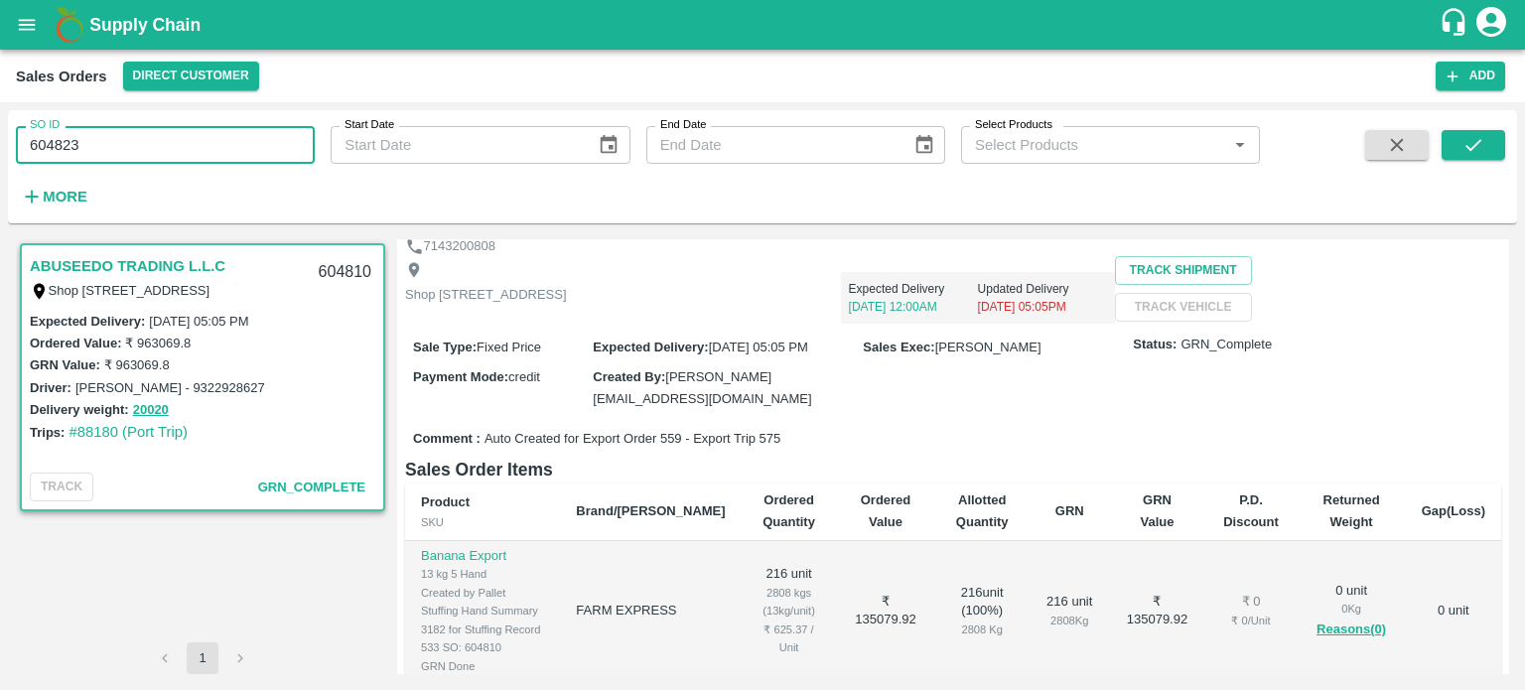
click at [1478, 164] on span at bounding box center [1473, 170] width 64 height 81
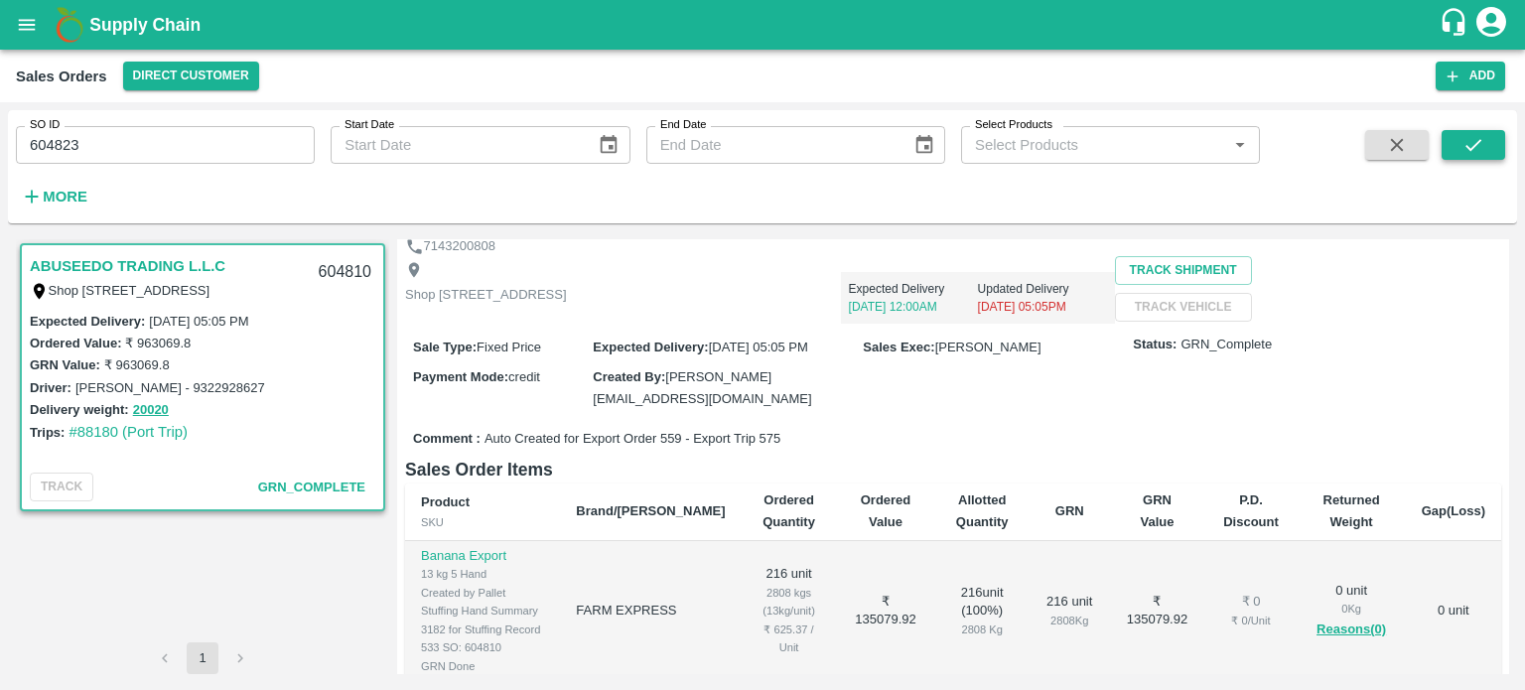
click at [1477, 148] on icon "submit" at bounding box center [1473, 145] width 22 height 22
